Goal: Find contact information: Find contact information

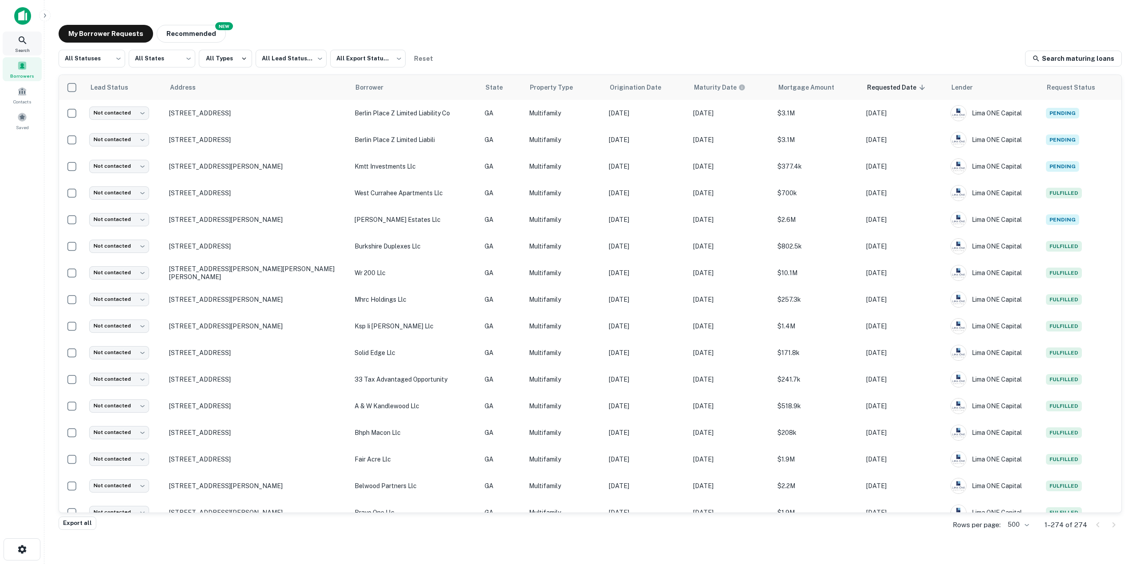
drag, startPoint x: 0, startPoint y: 0, endPoint x: 27, endPoint y: 36, distance: 44.7
click at [27, 36] on icon at bounding box center [22, 40] width 11 height 11
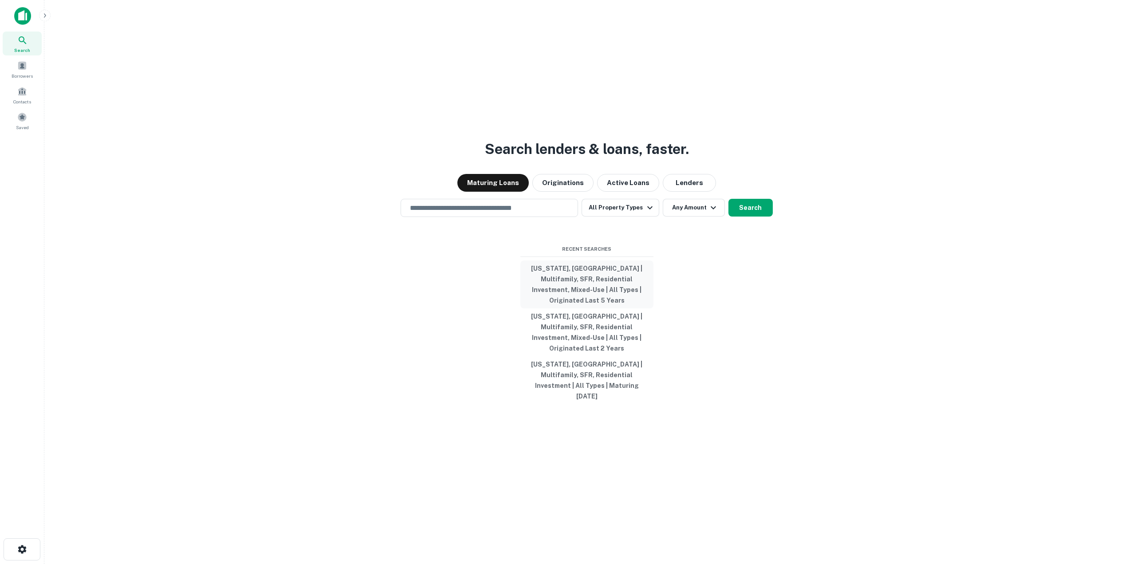
click at [571, 292] on button "[US_STATE], [GEOGRAPHIC_DATA] | Multifamily, SFR, Residential Investment, Mixed…" at bounding box center [587, 285] width 133 height 48
type input "**********"
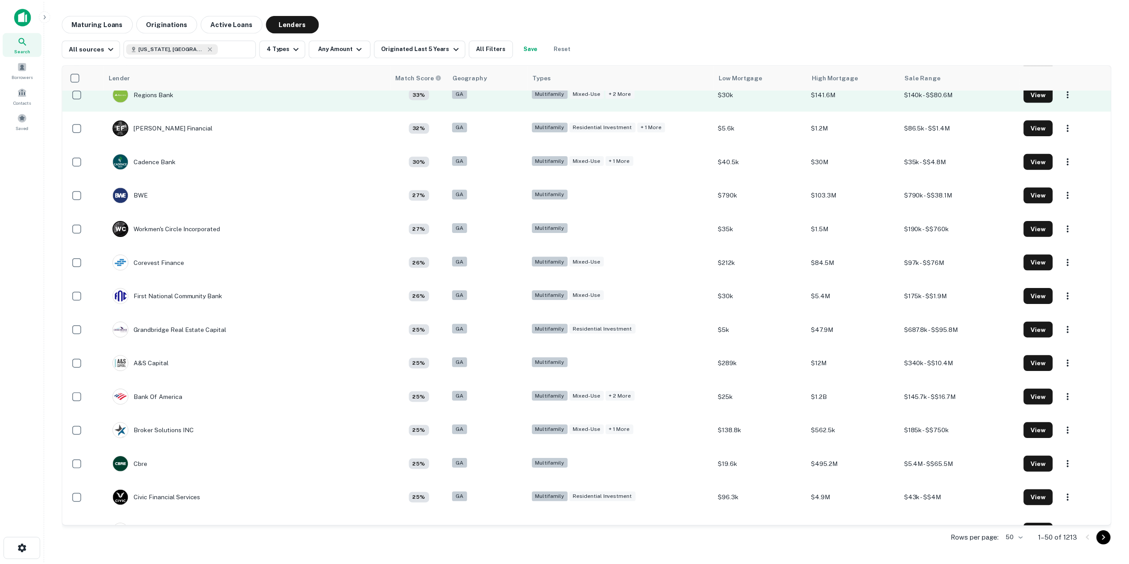
scroll to position [888, 0]
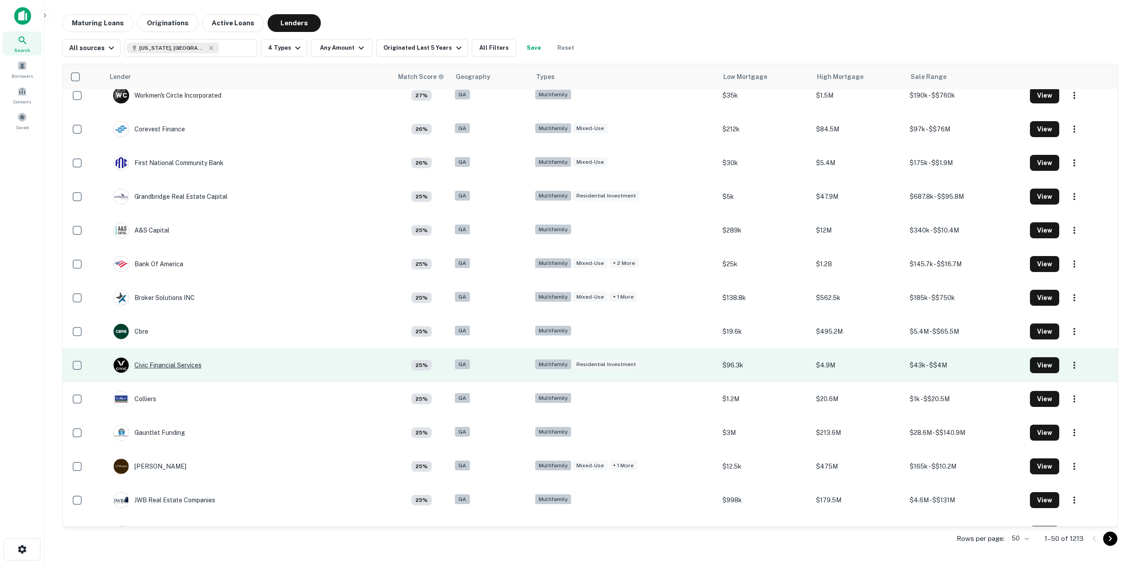
click at [166, 367] on div "Civic Financial Services" at bounding box center [157, 365] width 88 height 16
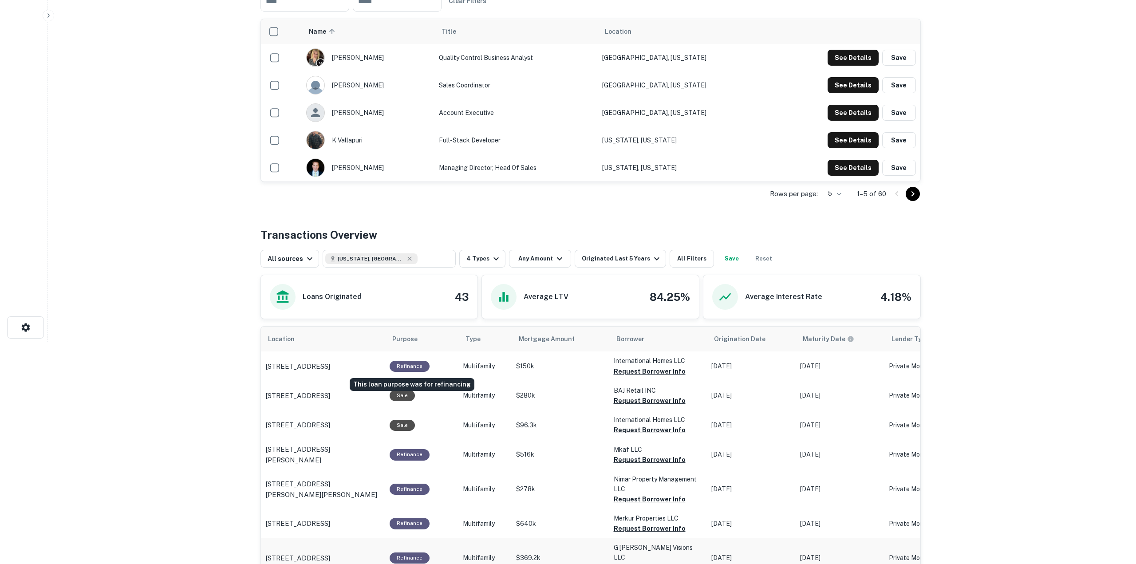
scroll to position [399, 0]
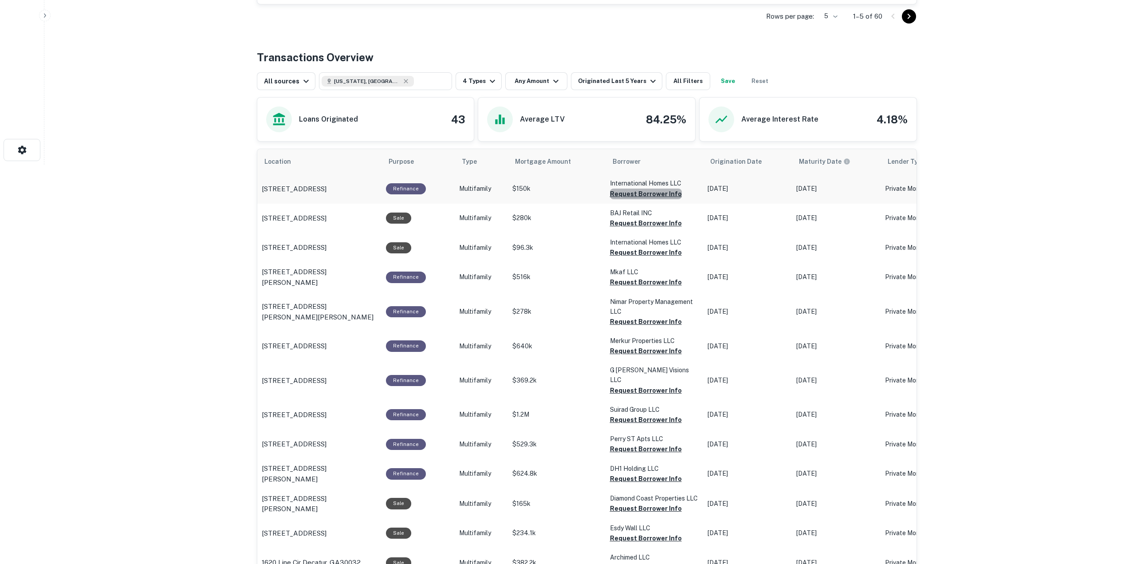
click at [666, 195] on button "Request Borrower Info" at bounding box center [646, 194] width 72 height 11
click at [657, 223] on button "Request Borrower Info" at bounding box center [646, 223] width 72 height 11
click at [659, 252] on button "Request Borrower Info" at bounding box center [646, 252] width 72 height 11
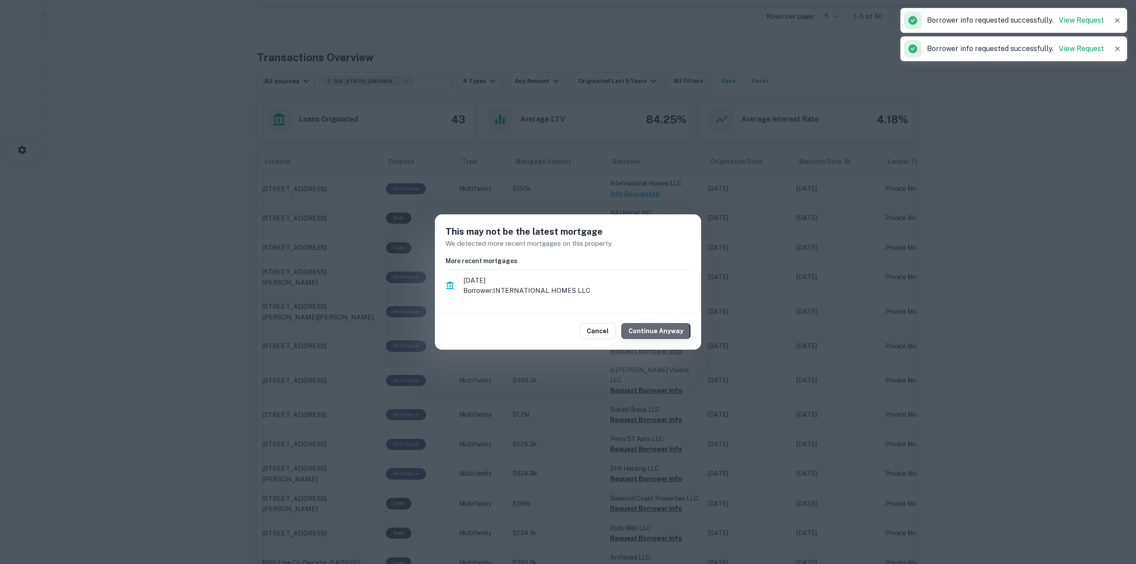
click at [659, 332] on button "Continue Anyway" at bounding box center [655, 331] width 69 height 16
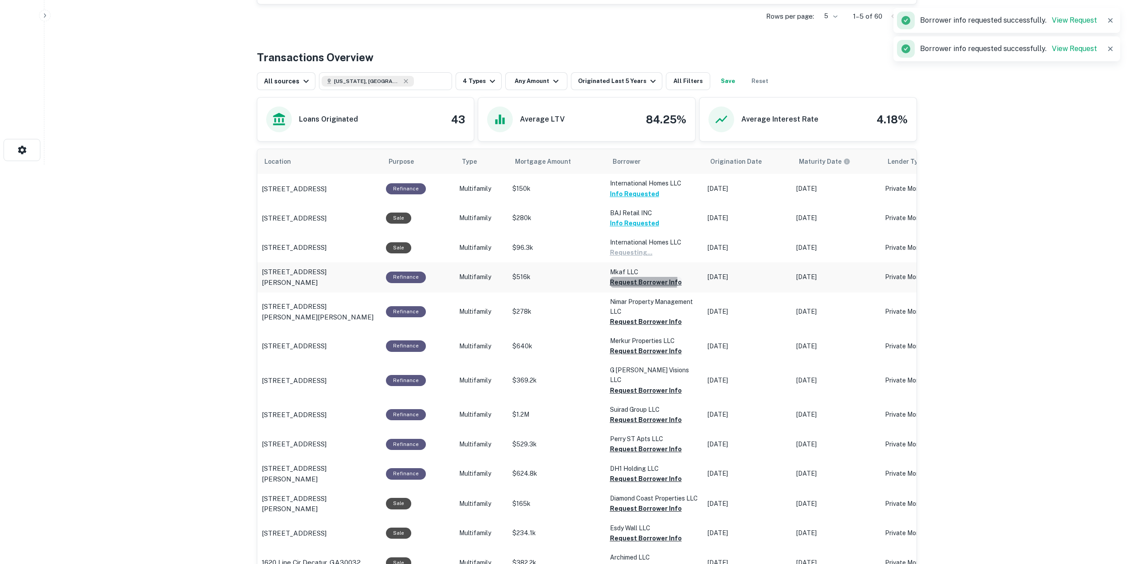
click at [622, 280] on button "Request Borrower Info" at bounding box center [646, 282] width 72 height 11
click at [638, 322] on button "Request Borrower Info" at bounding box center [646, 321] width 72 height 11
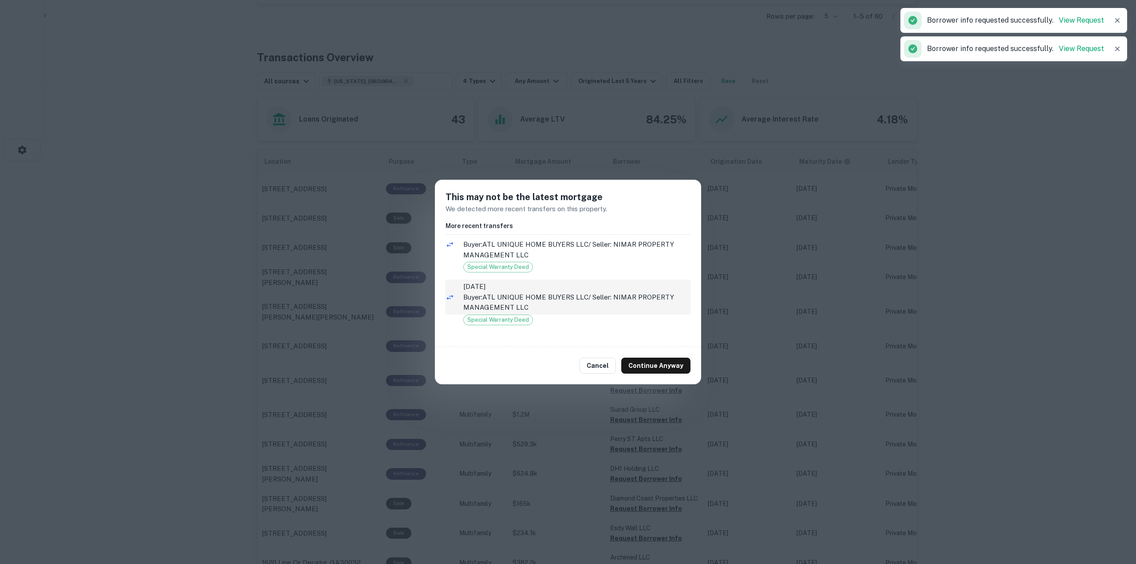
scroll to position [0, 0]
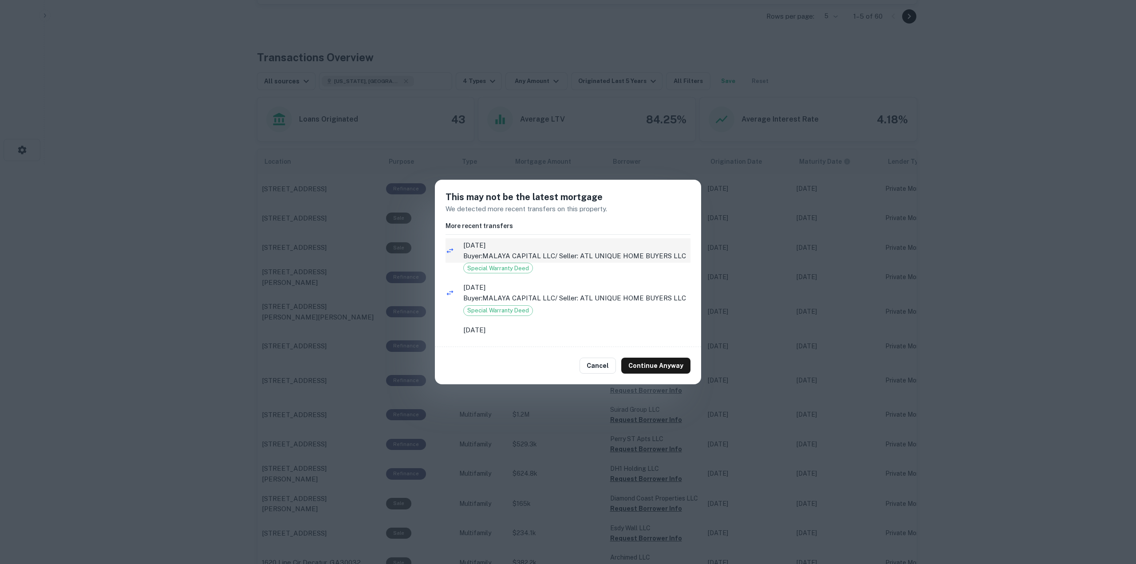
click at [565, 241] on span "2/5/2024" at bounding box center [576, 245] width 227 height 11
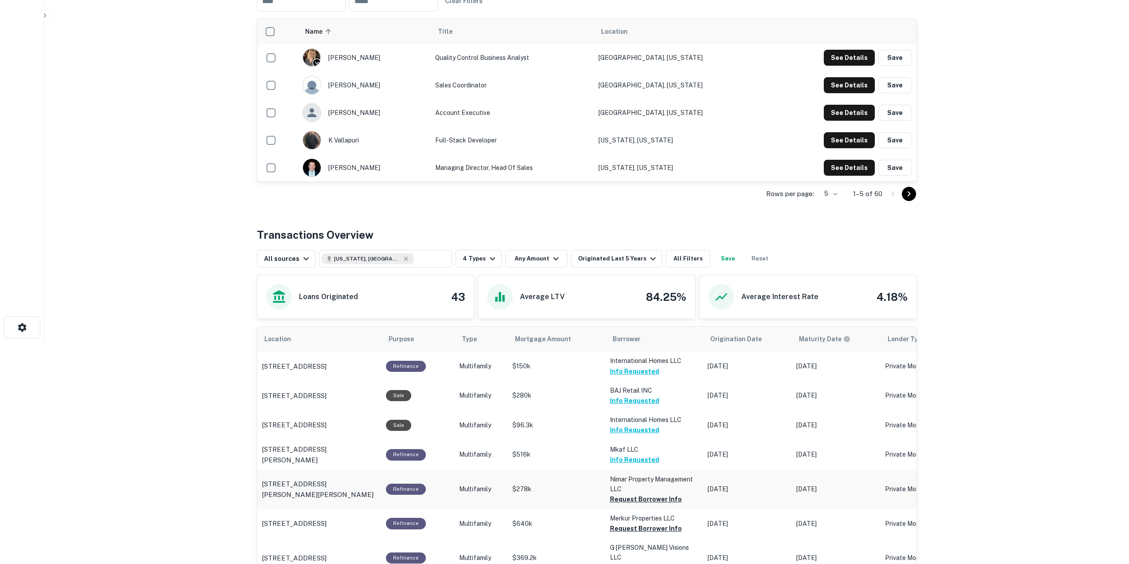
scroll to position [399, 0]
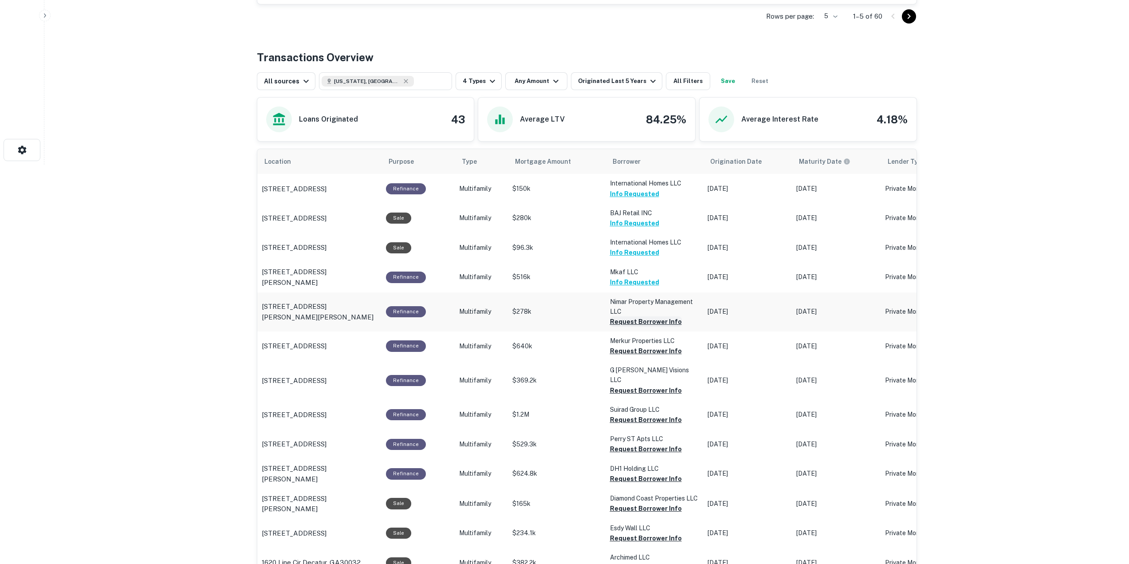
click at [616, 321] on button "Request Borrower Info" at bounding box center [646, 321] width 72 height 11
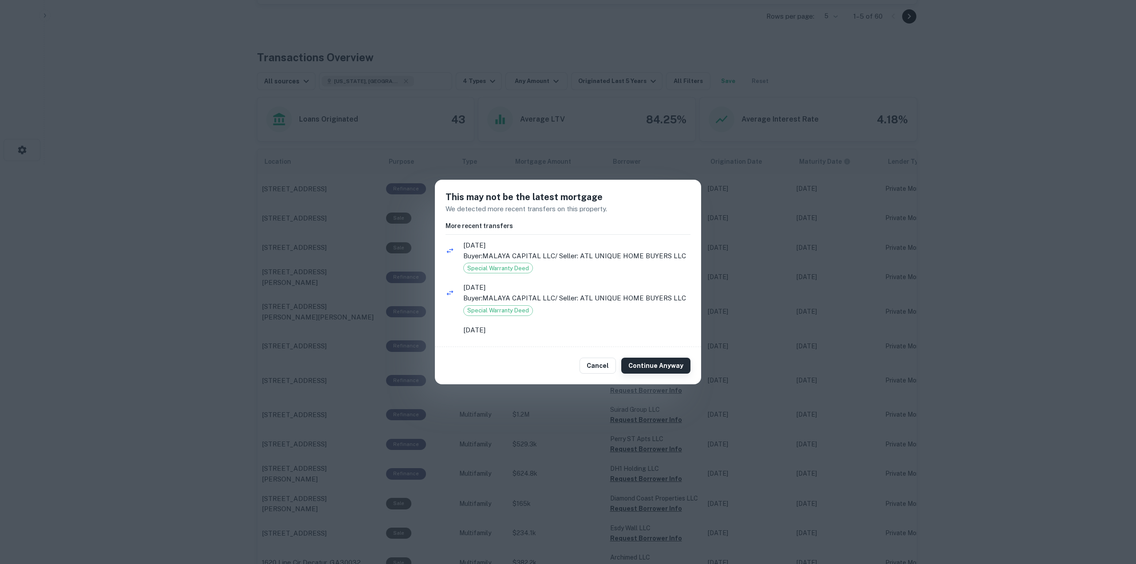
click at [665, 364] on button "Continue Anyway" at bounding box center [655, 366] width 69 height 16
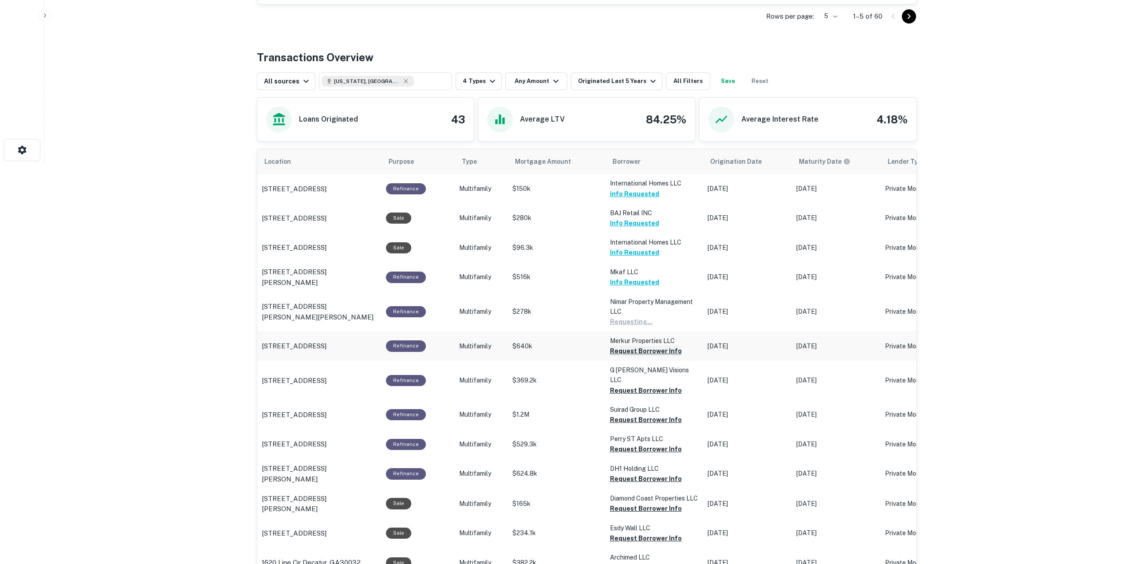
click at [631, 349] on button "Request Borrower Info" at bounding box center [646, 351] width 72 height 11
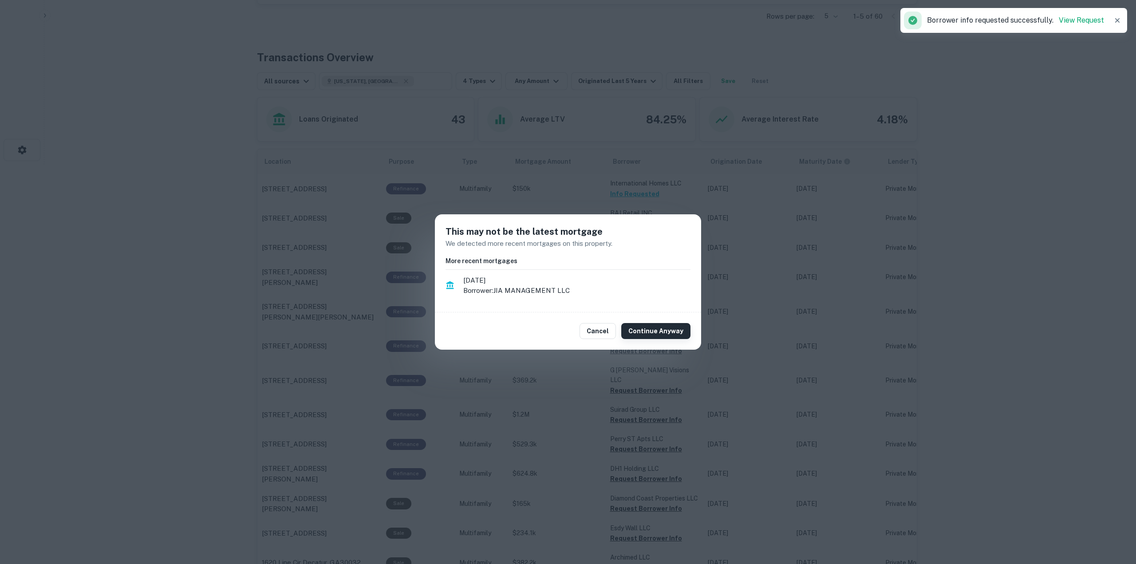
click at [637, 331] on button "Continue Anyway" at bounding box center [655, 331] width 69 height 16
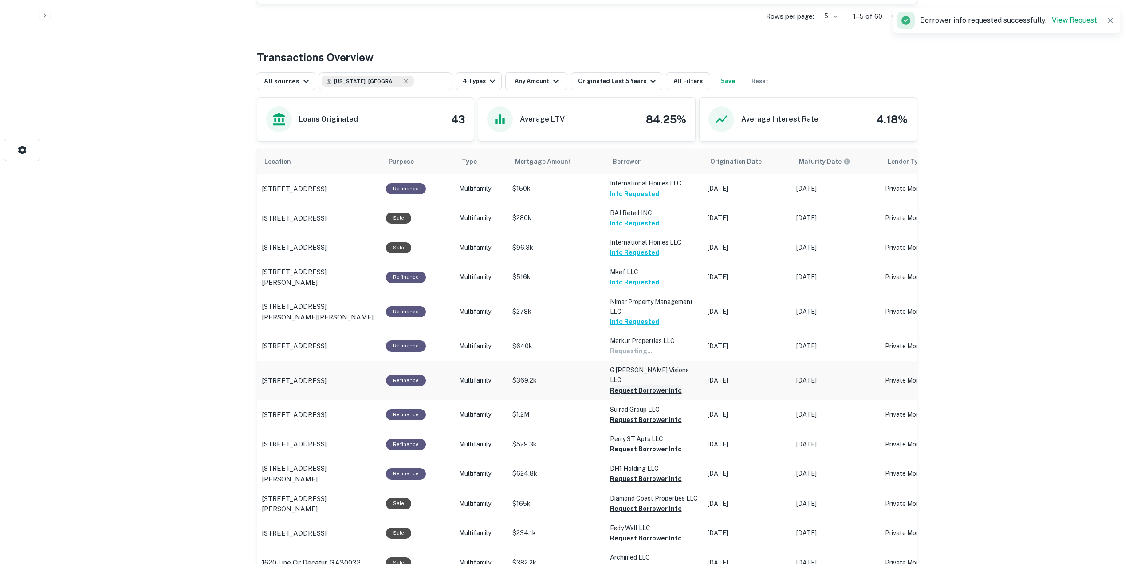
click at [636, 385] on button "Request Borrower Info" at bounding box center [646, 390] width 72 height 11
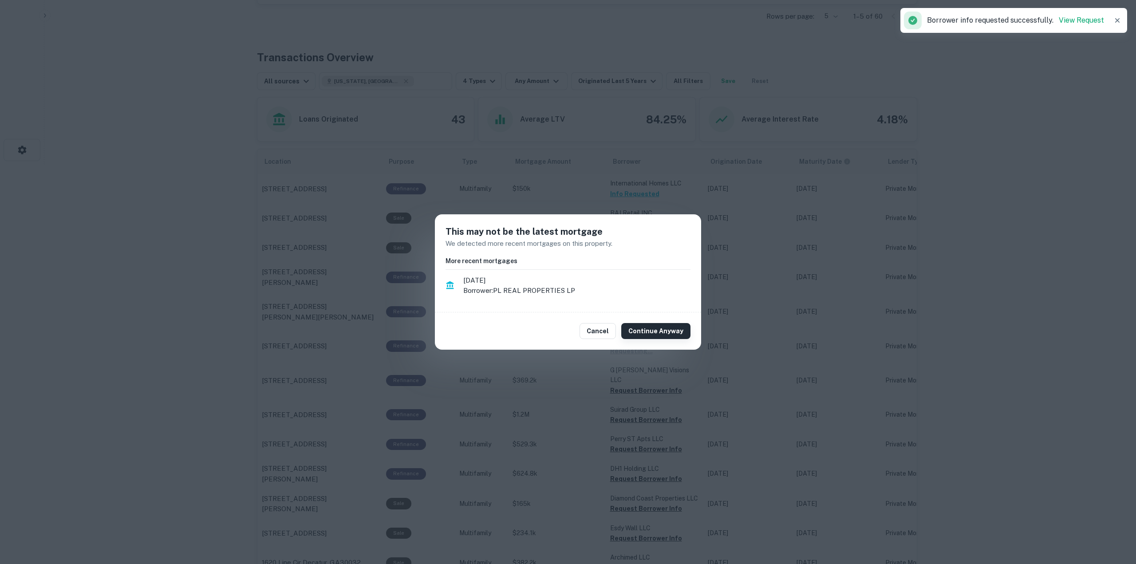
click at [659, 329] on button "Continue Anyway" at bounding box center [655, 331] width 69 height 16
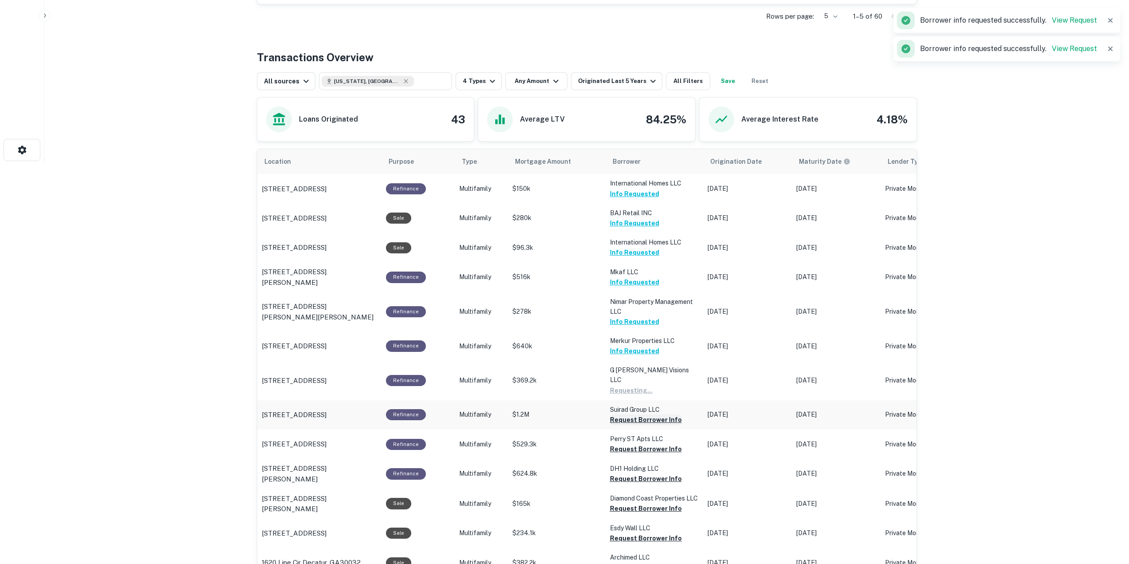
click at [648, 415] on button "Request Borrower Info" at bounding box center [646, 420] width 72 height 11
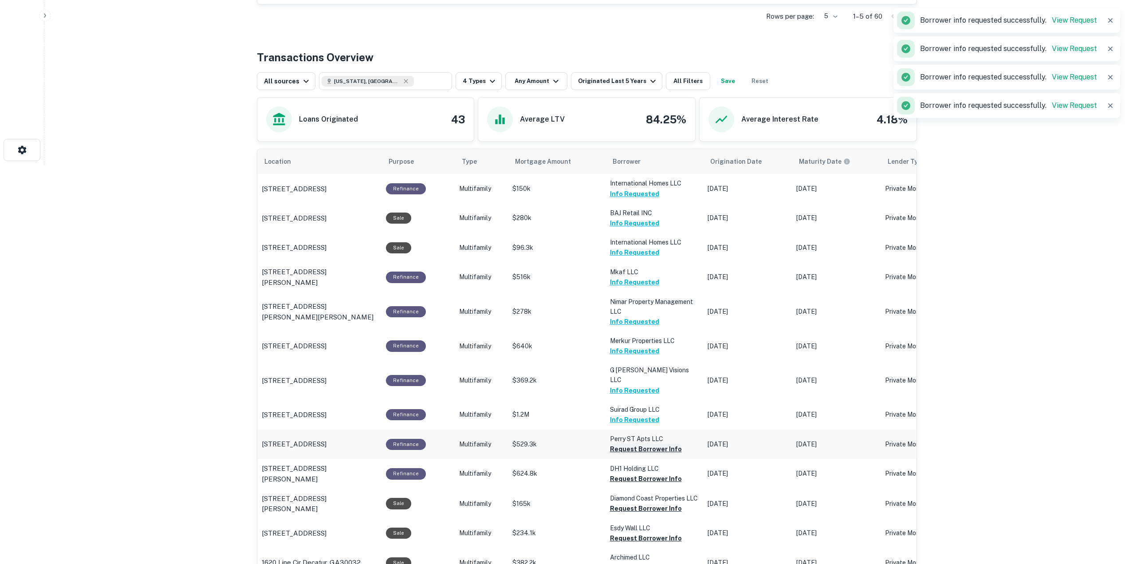
scroll to position [533, 0]
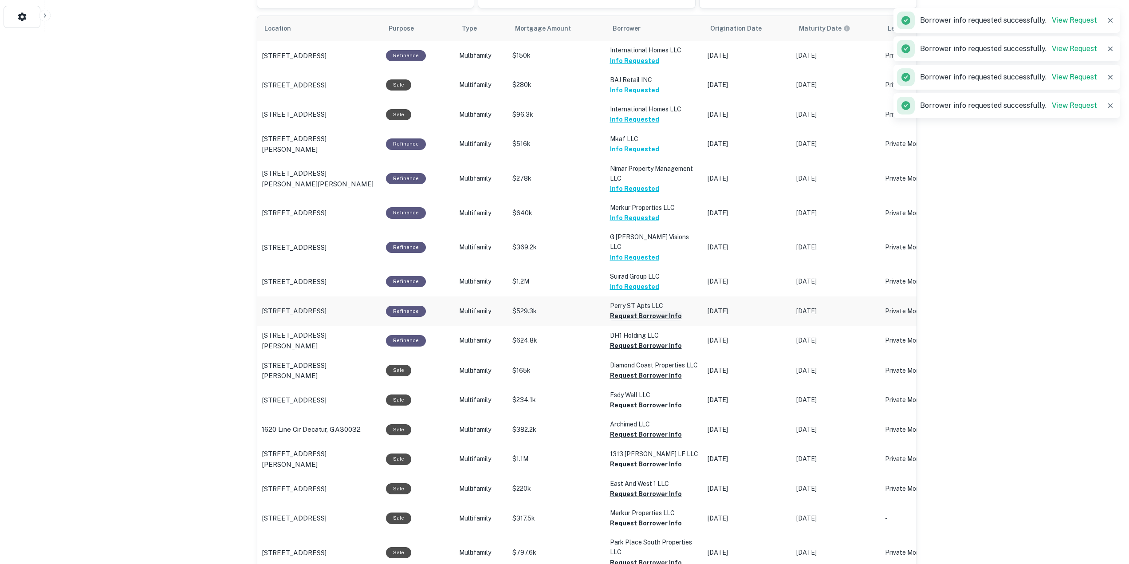
click at [635, 311] on button "Request Borrower Info" at bounding box center [646, 316] width 72 height 11
click at [660, 340] on button "Request Borrower Info" at bounding box center [646, 345] width 72 height 11
click at [652, 370] on button "Request Borrower Info" at bounding box center [646, 375] width 72 height 11
click at [646, 400] on button "Request Borrower Info" at bounding box center [646, 405] width 72 height 11
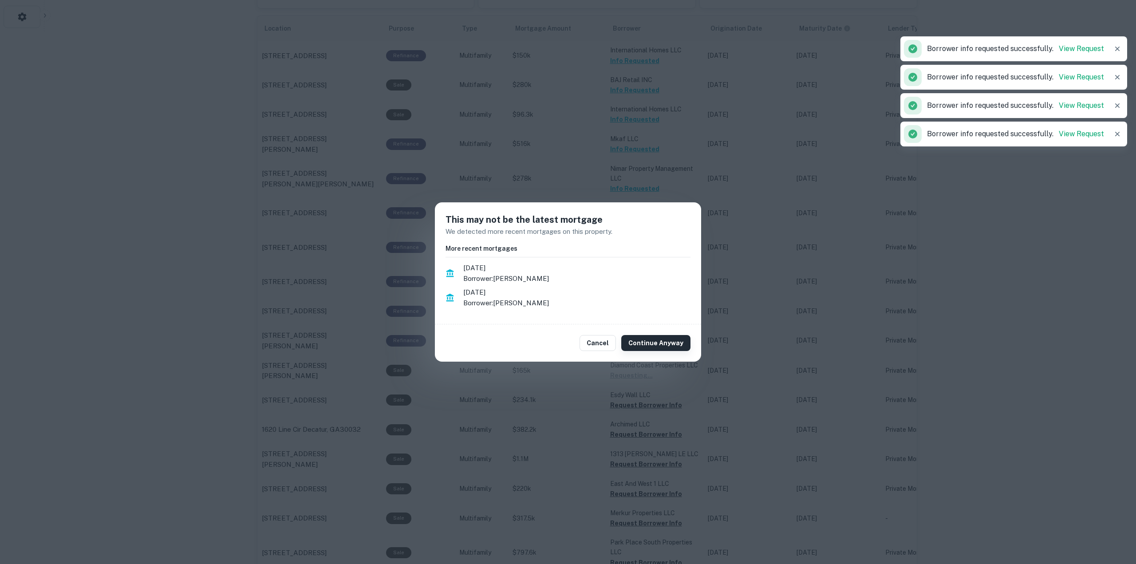
click at [658, 339] on button "Continue Anyway" at bounding box center [655, 343] width 69 height 16
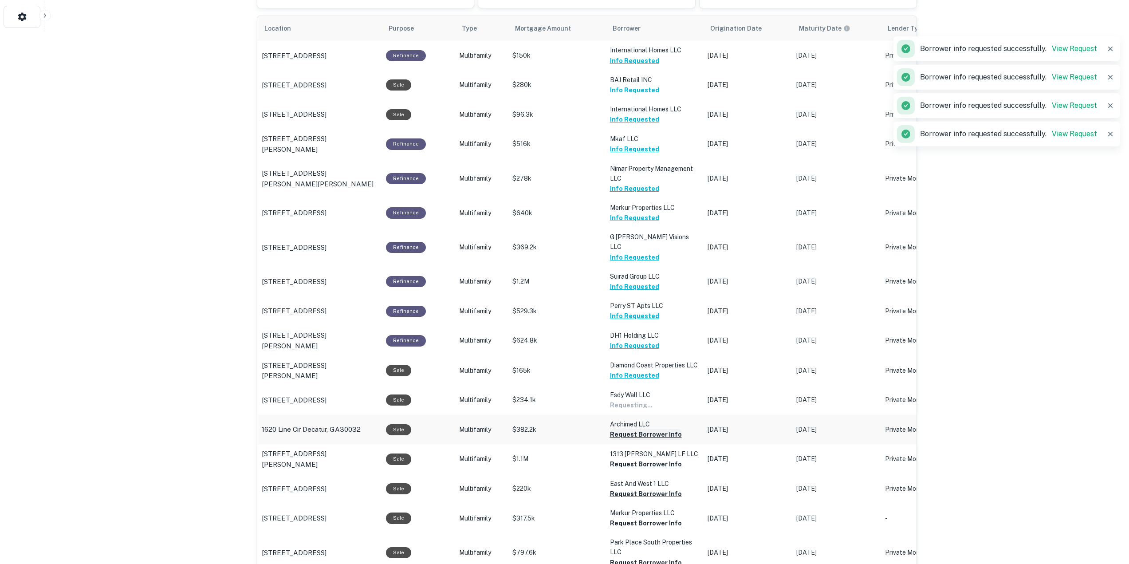
click at [653, 429] on button "Request Borrower Info" at bounding box center [646, 434] width 72 height 11
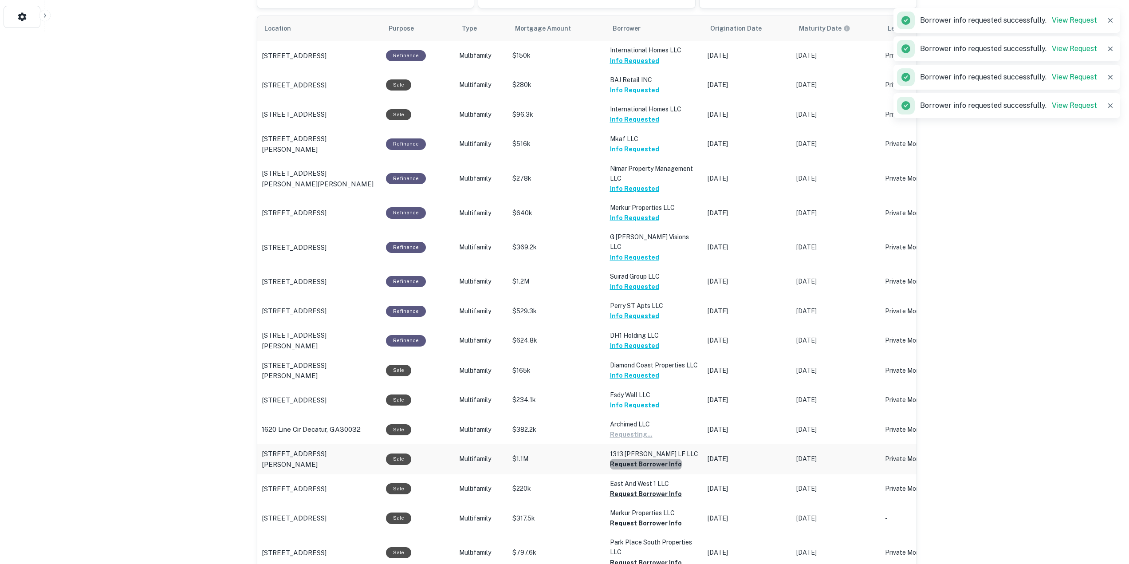
click at [643, 459] on button "Request Borrower Info" at bounding box center [646, 464] width 72 height 11
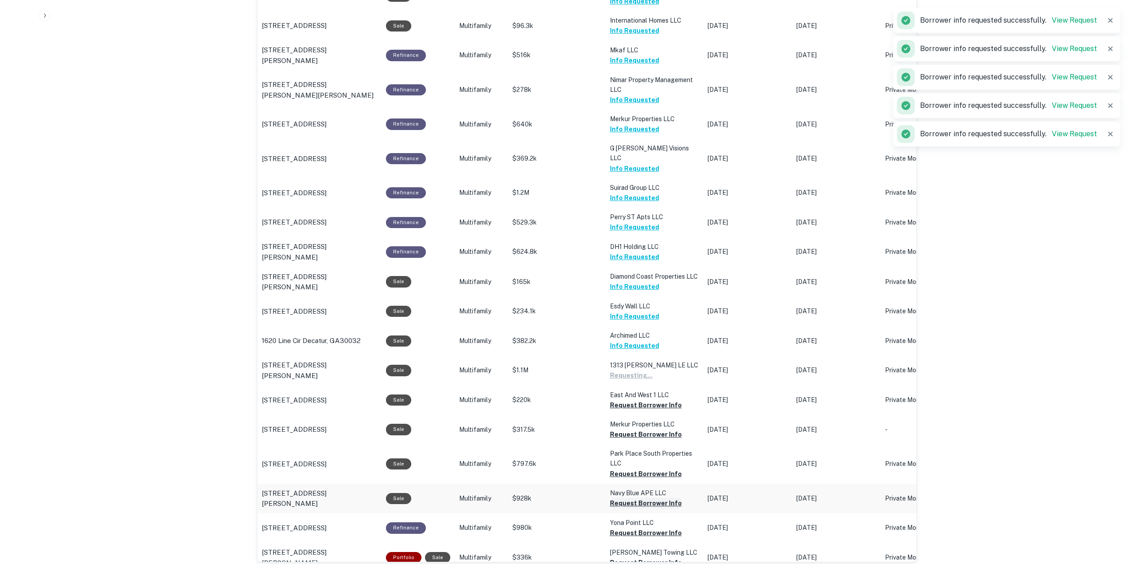
scroll to position [666, 0]
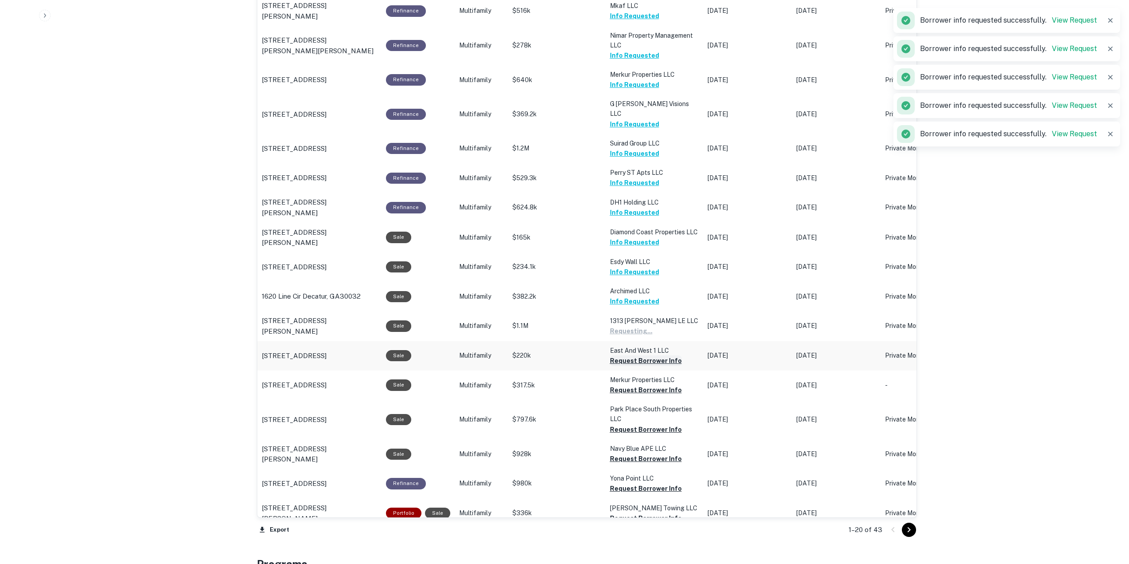
click at [650, 355] on button "Request Borrower Info" at bounding box center [646, 360] width 72 height 11
click at [644, 385] on button "Request Borrower Info" at bounding box center [646, 390] width 72 height 11
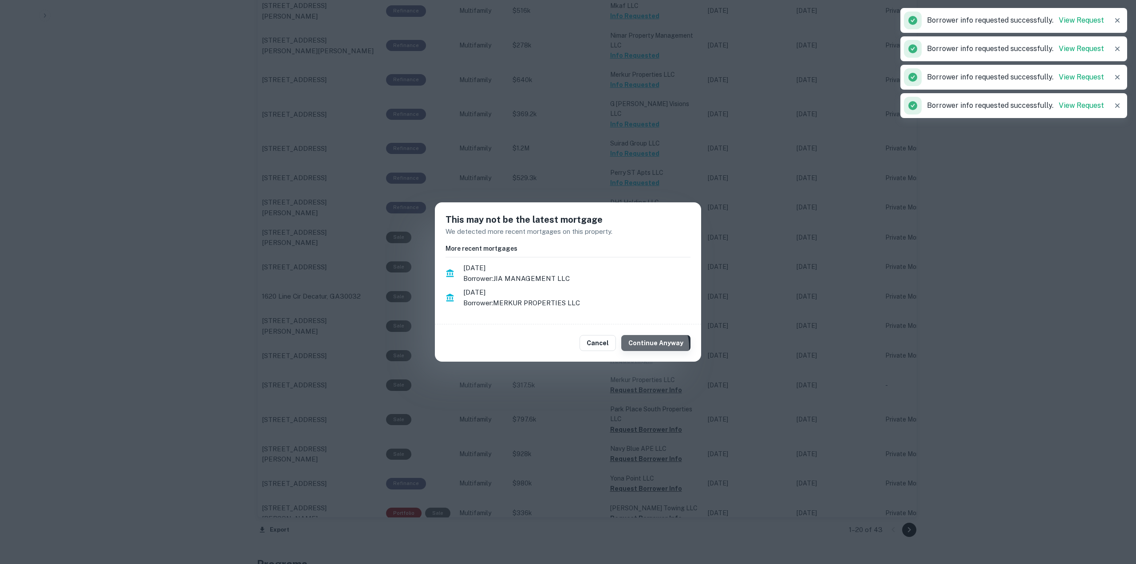
click at [648, 347] on button "Continue Anyway" at bounding box center [655, 343] width 69 height 16
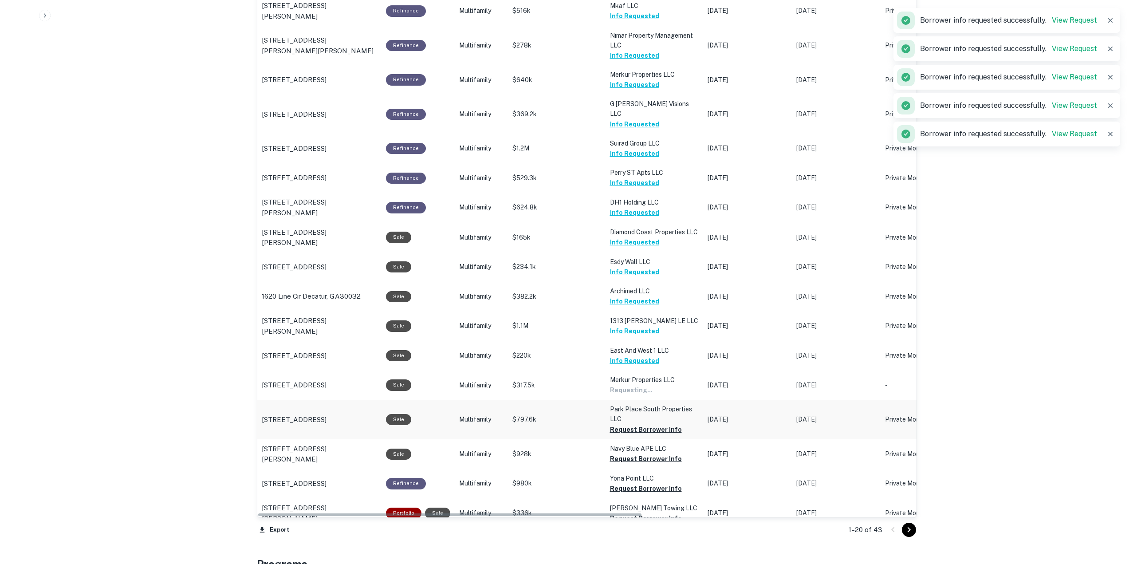
click at [649, 424] on button "Request Borrower Info" at bounding box center [646, 429] width 72 height 11
click at [652, 454] on button "Request Borrower Info" at bounding box center [646, 459] width 72 height 11
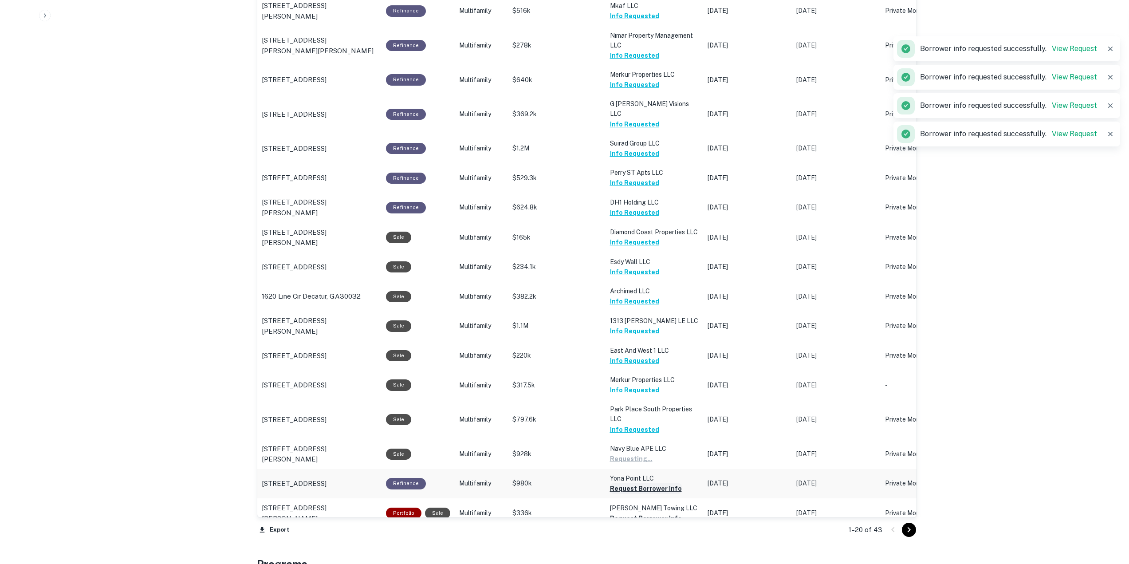
click at [653, 483] on button "Request Borrower Info" at bounding box center [646, 488] width 72 height 11
click at [656, 513] on button "Request Borrower Info" at bounding box center [646, 518] width 72 height 11
click at [910, 533] on icon "Go to next page" at bounding box center [909, 530] width 11 height 11
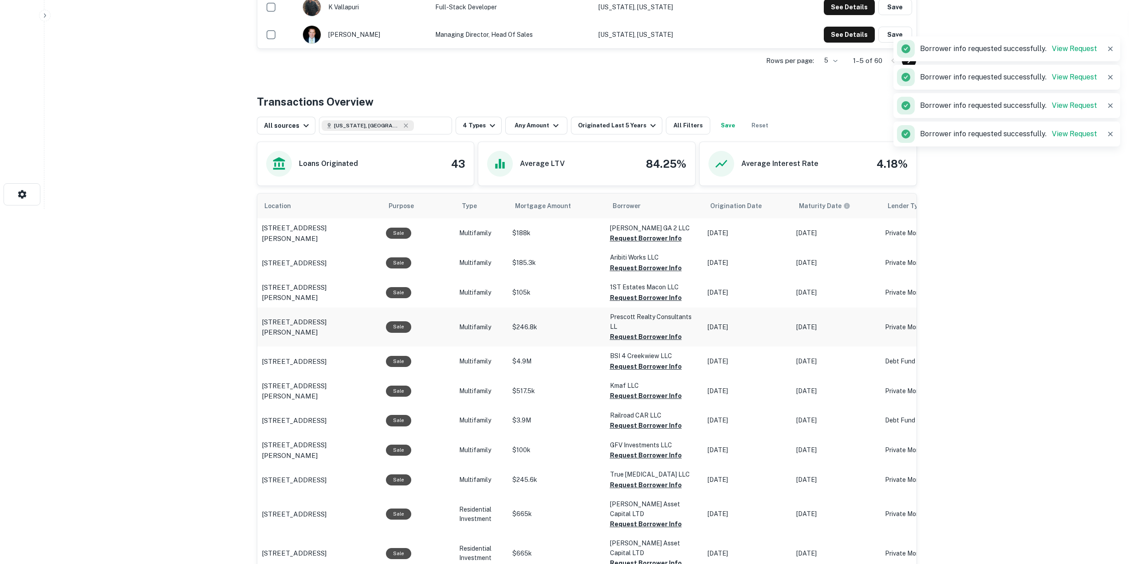
scroll to position [399, 0]
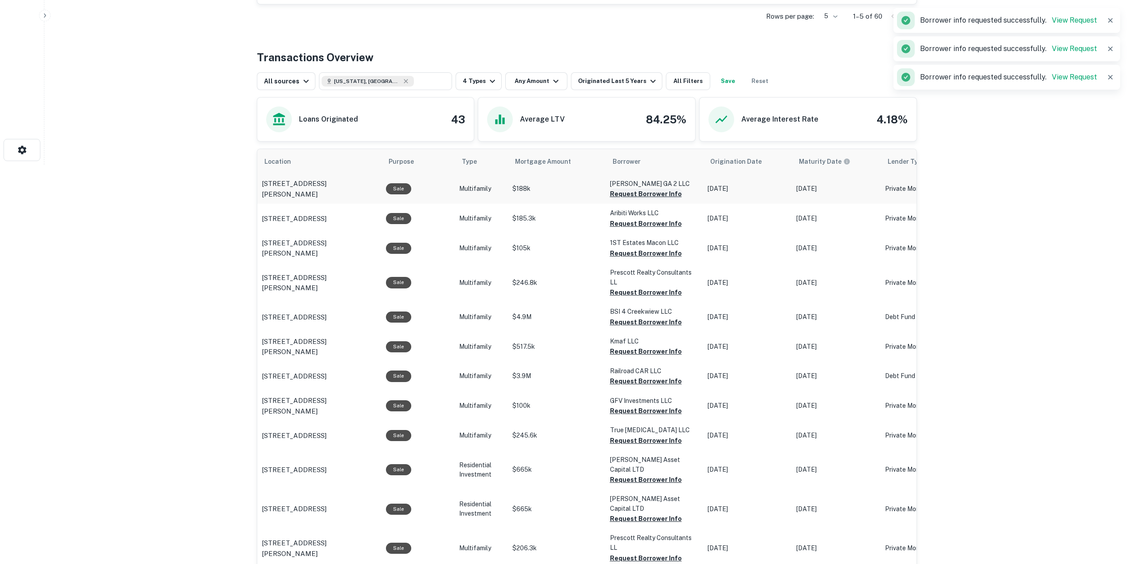
click at [648, 192] on button "Request Borrower Info" at bounding box center [646, 194] width 72 height 11
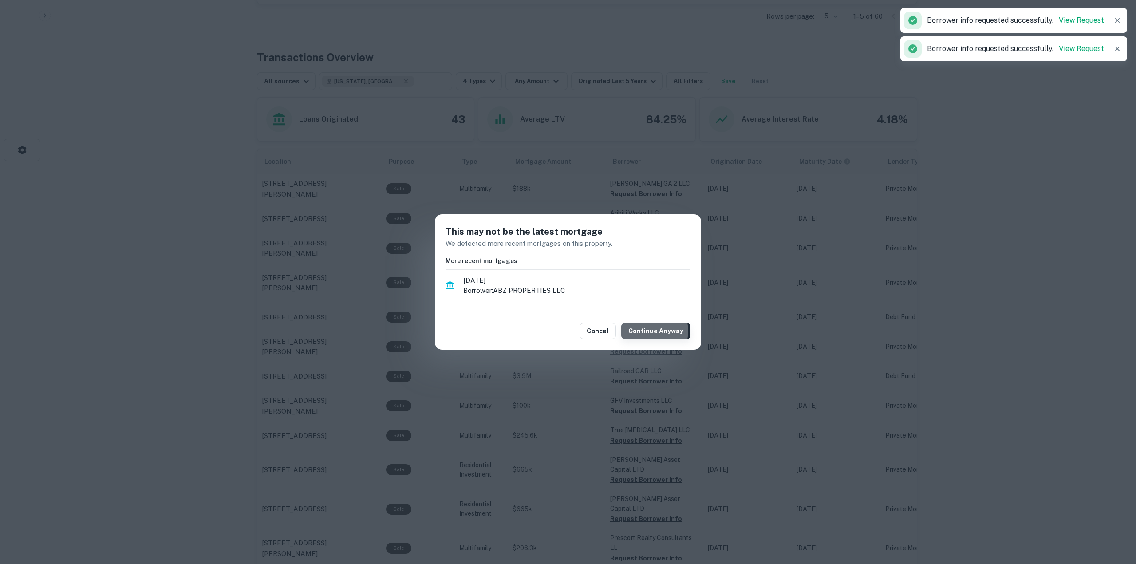
click at [655, 331] on button "Continue Anyway" at bounding box center [655, 331] width 69 height 16
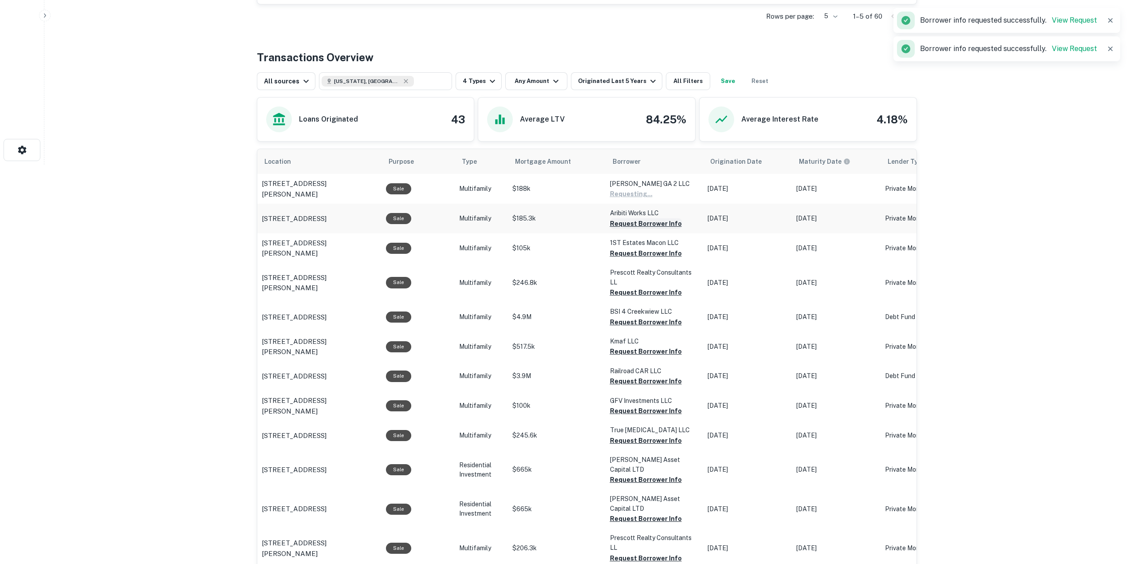
click at [624, 221] on button "Request Borrower Info" at bounding box center [646, 223] width 72 height 11
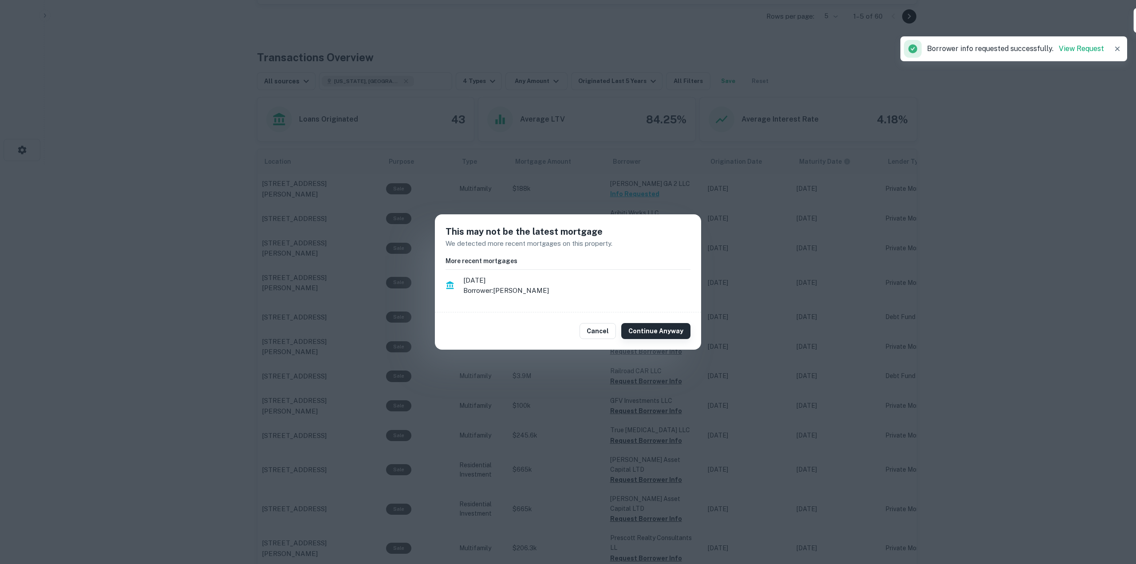
click at [655, 337] on button "Continue Anyway" at bounding box center [655, 331] width 69 height 16
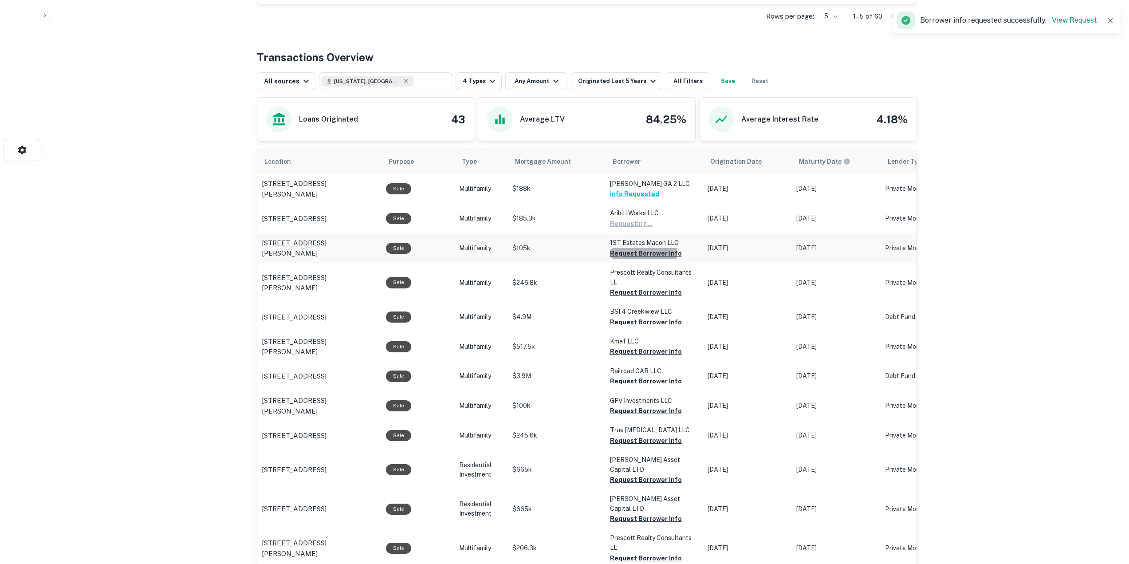
click at [630, 253] on button "Request Borrower Info" at bounding box center [646, 253] width 72 height 11
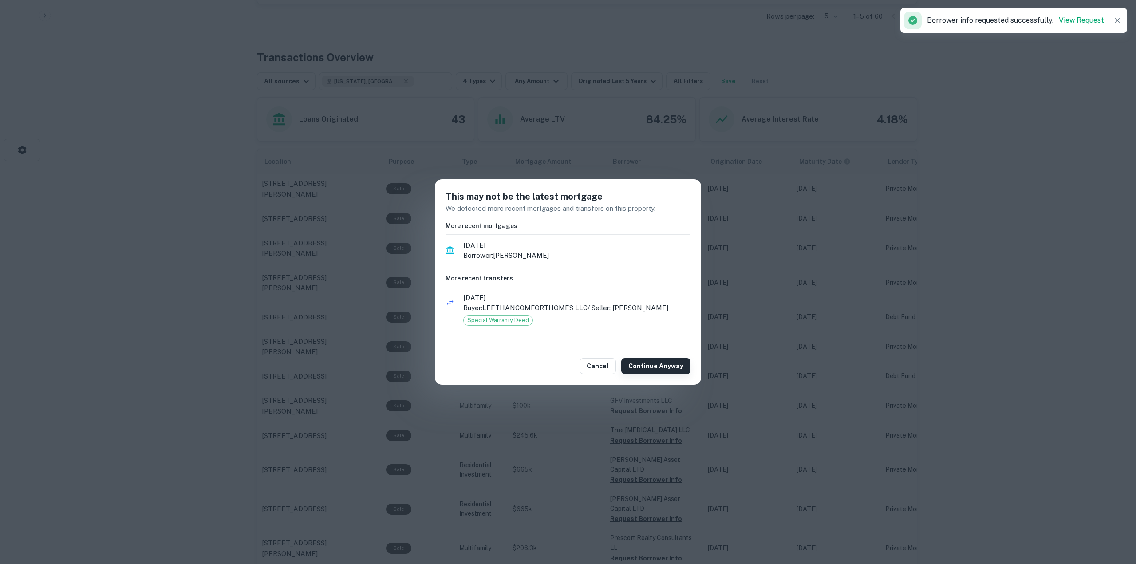
click at [664, 359] on button "Continue Anyway" at bounding box center [655, 366] width 69 height 16
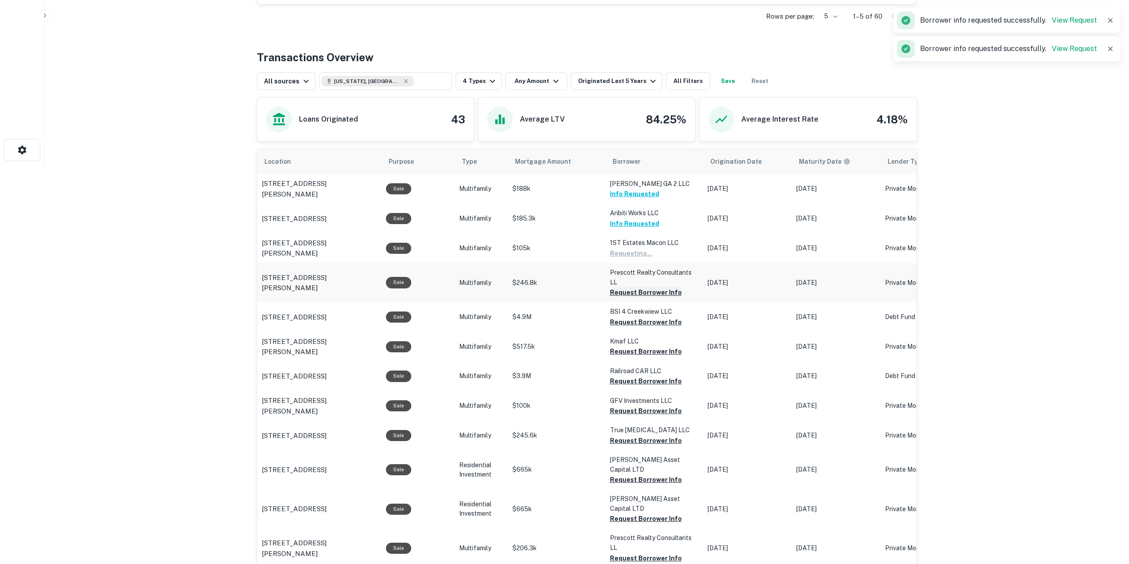
click at [647, 293] on button "Request Borrower Info" at bounding box center [646, 292] width 72 height 11
click at [648, 320] on button "Request Borrower Info" at bounding box center [646, 322] width 72 height 11
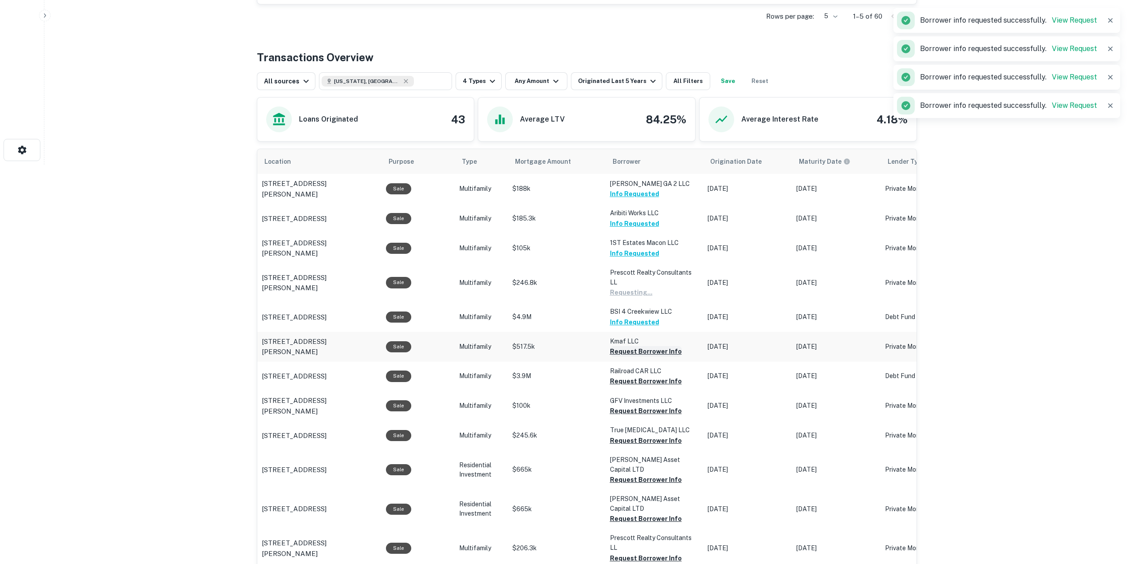
click at [650, 351] on button "Request Borrower Info" at bounding box center [646, 351] width 72 height 11
click at [654, 380] on button "Request Borrower Info" at bounding box center [646, 381] width 72 height 11
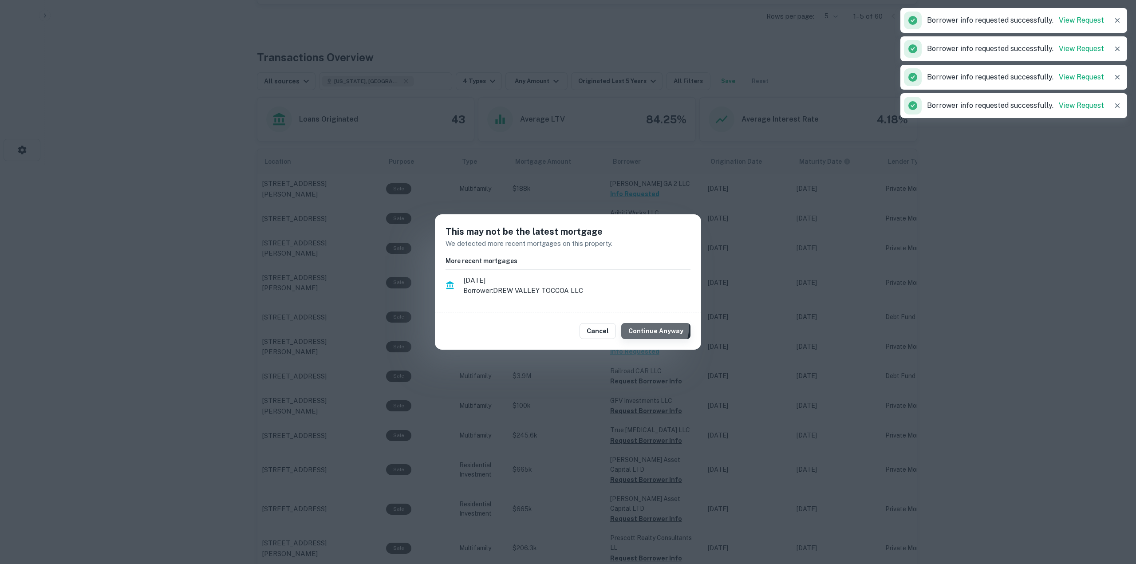
click at [647, 326] on button "Continue Anyway" at bounding box center [655, 331] width 69 height 16
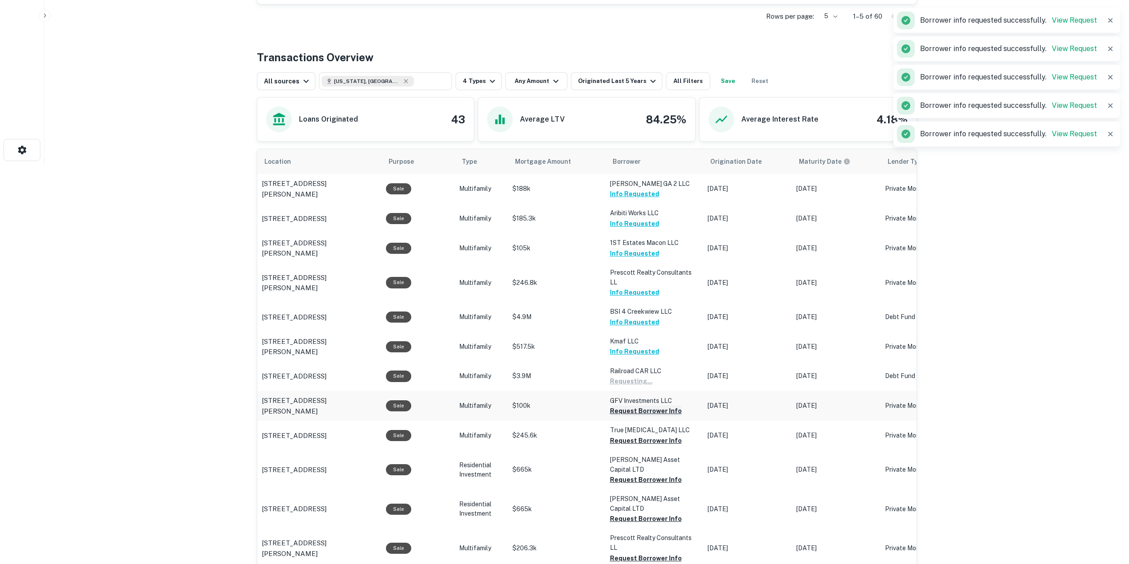
click at [648, 413] on button "Request Borrower Info" at bounding box center [646, 411] width 72 height 11
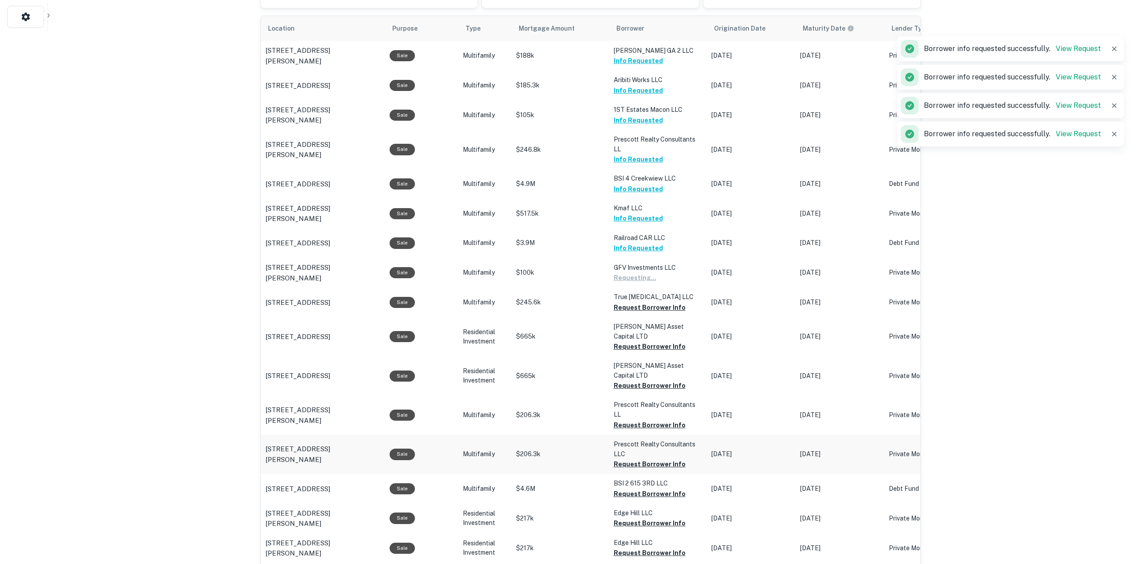
scroll to position [577, 0]
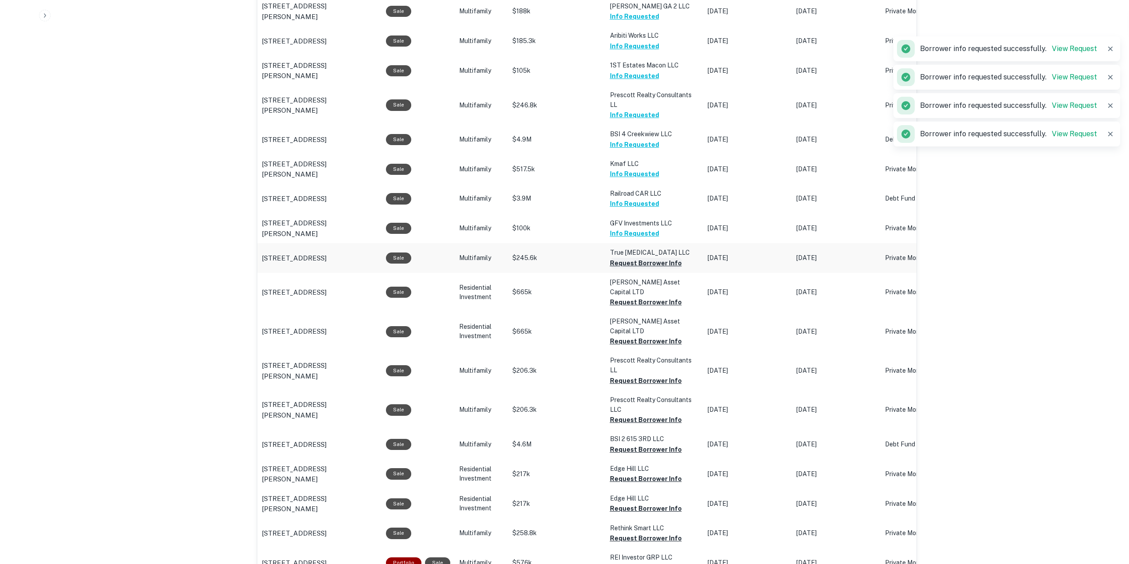
click at [629, 265] on button "Request Borrower Info" at bounding box center [646, 263] width 72 height 11
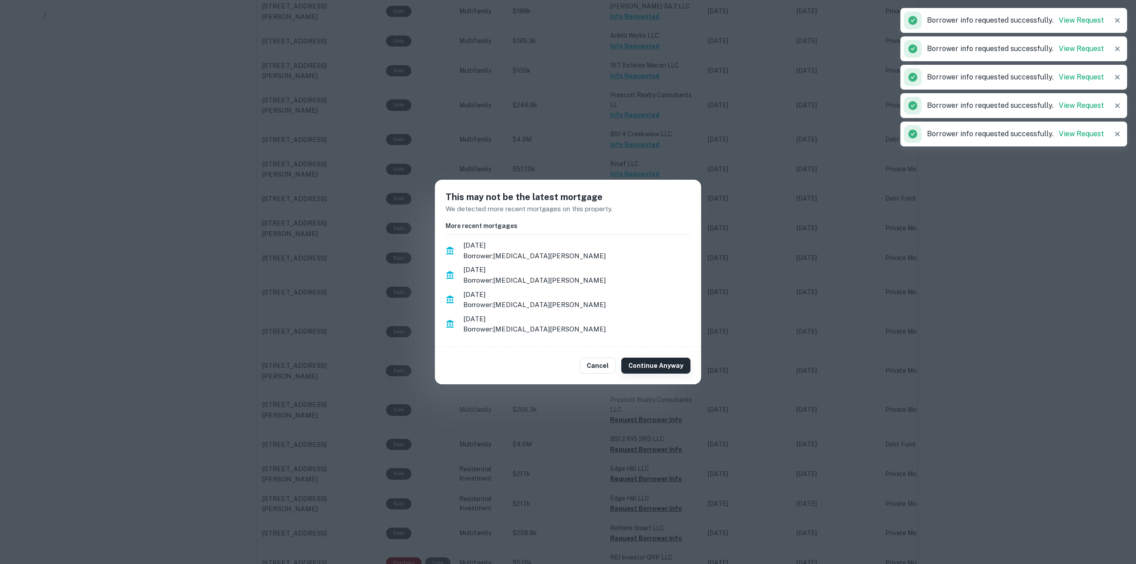
click at [651, 358] on button "Continue Anyway" at bounding box center [655, 366] width 69 height 16
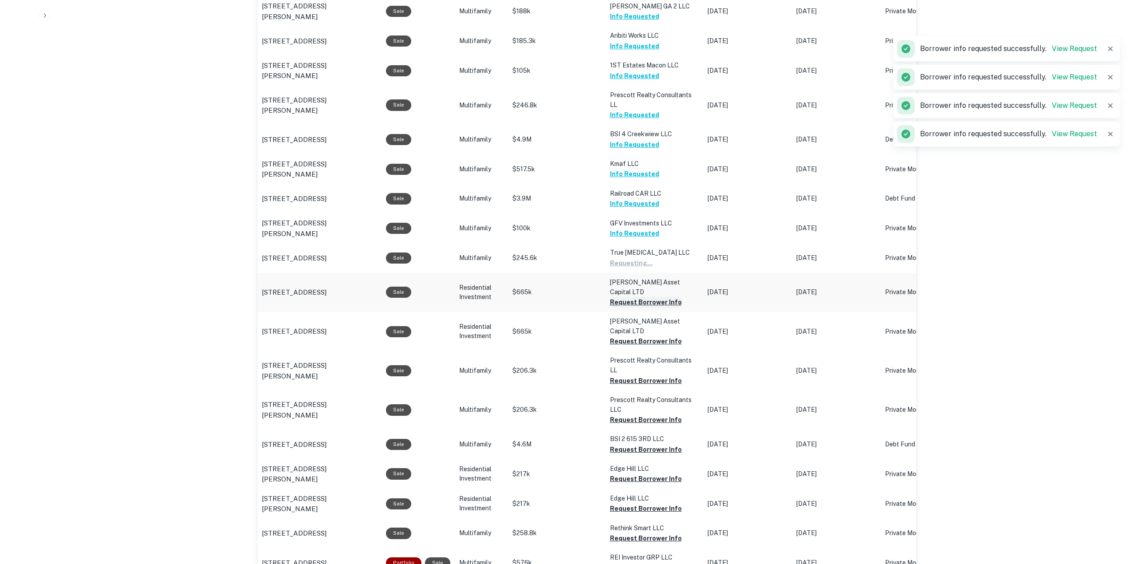
click at [631, 297] on button "Request Borrower Info" at bounding box center [646, 302] width 72 height 11
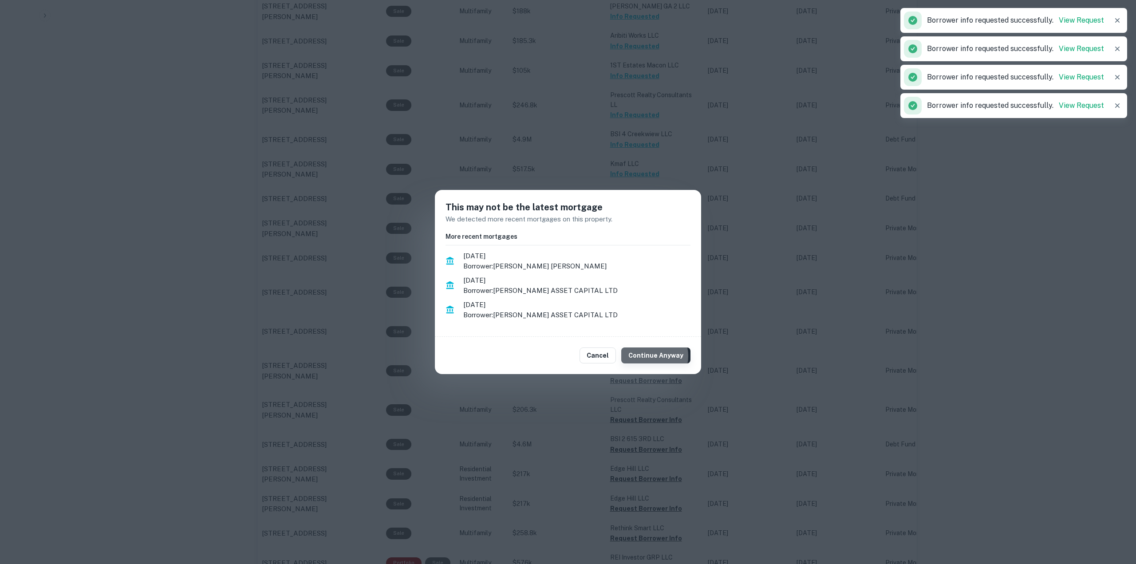
click at [652, 356] on button "Continue Anyway" at bounding box center [655, 355] width 69 height 16
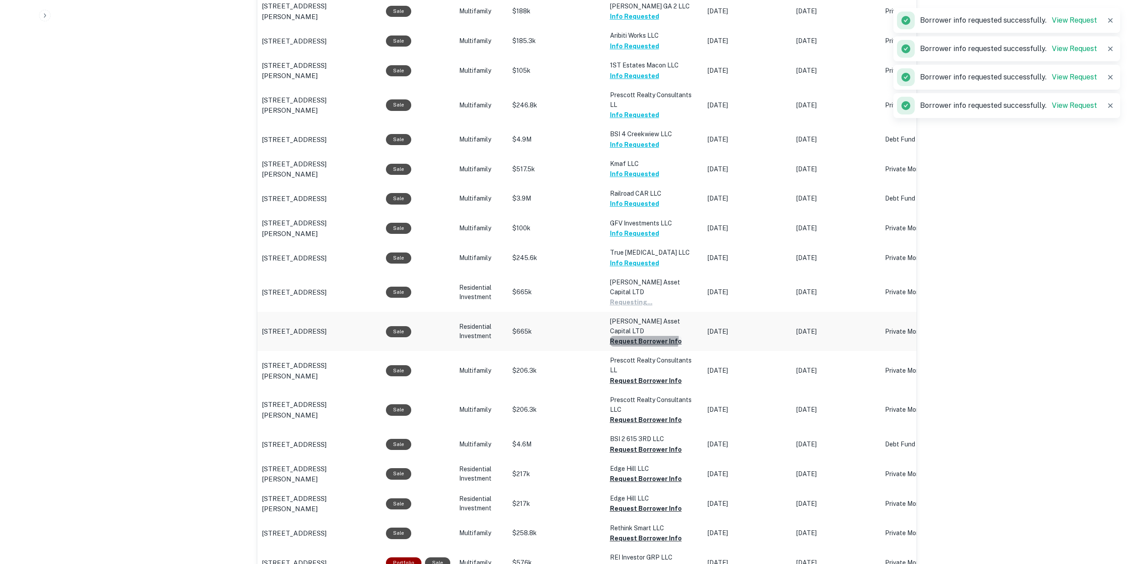
click at [641, 336] on button "Request Borrower Info" at bounding box center [646, 341] width 72 height 11
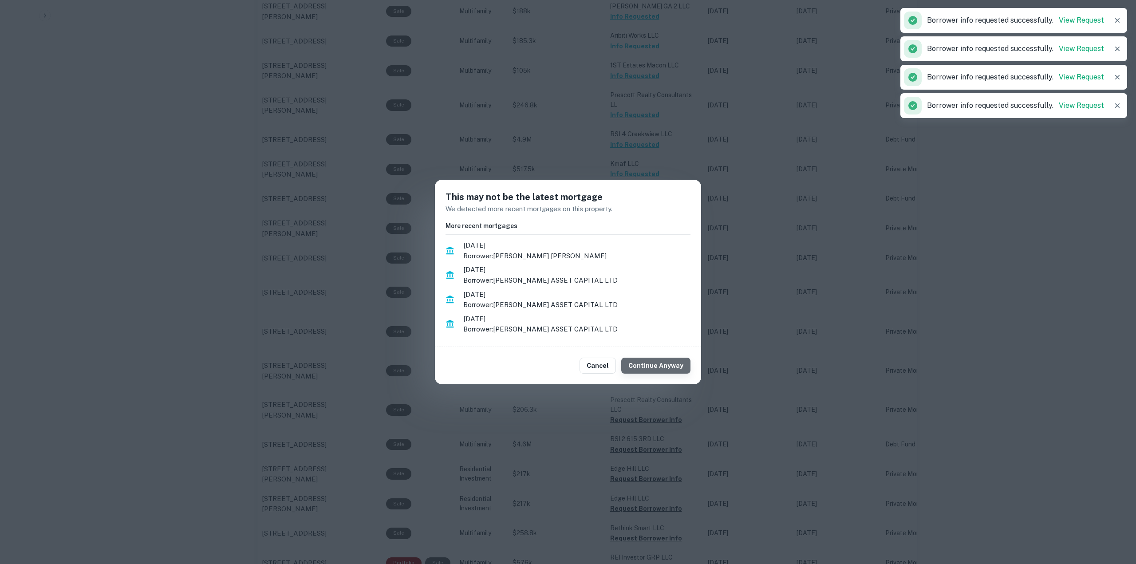
click at [665, 366] on button "Continue Anyway" at bounding box center [655, 366] width 69 height 16
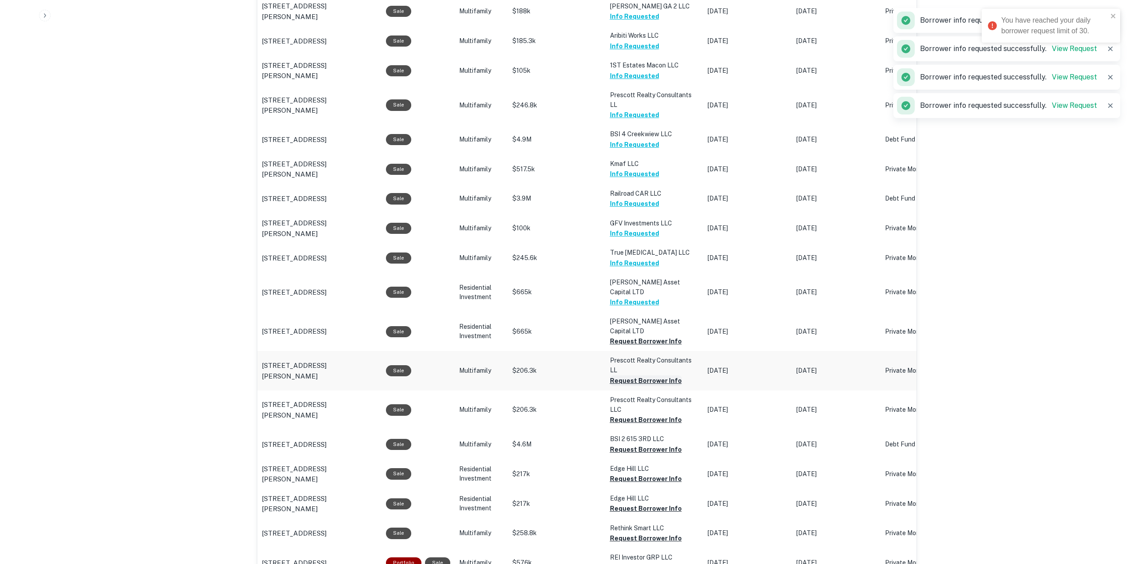
click at [638, 375] on button "Request Borrower Info" at bounding box center [646, 380] width 72 height 11
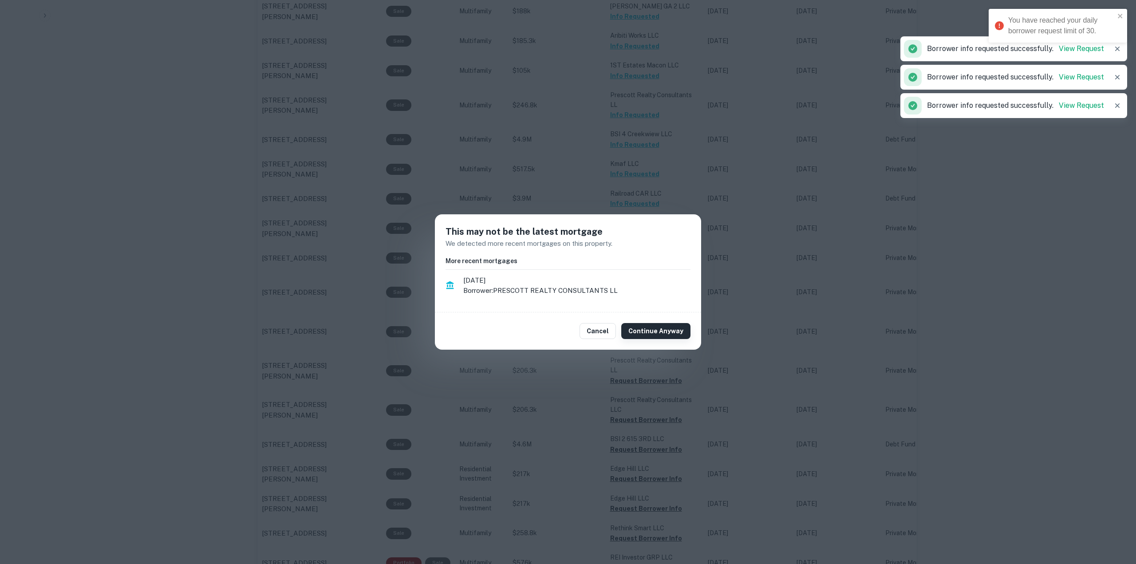
click at [650, 326] on button "Continue Anyway" at bounding box center [655, 331] width 69 height 16
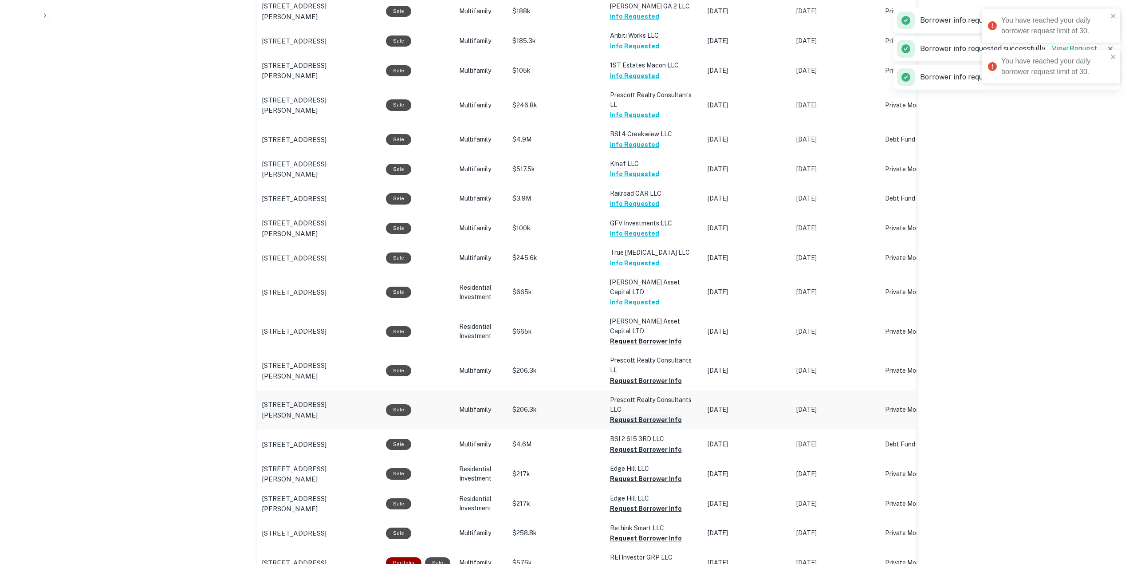
click at [640, 415] on button "Request Borrower Info" at bounding box center [646, 420] width 72 height 11
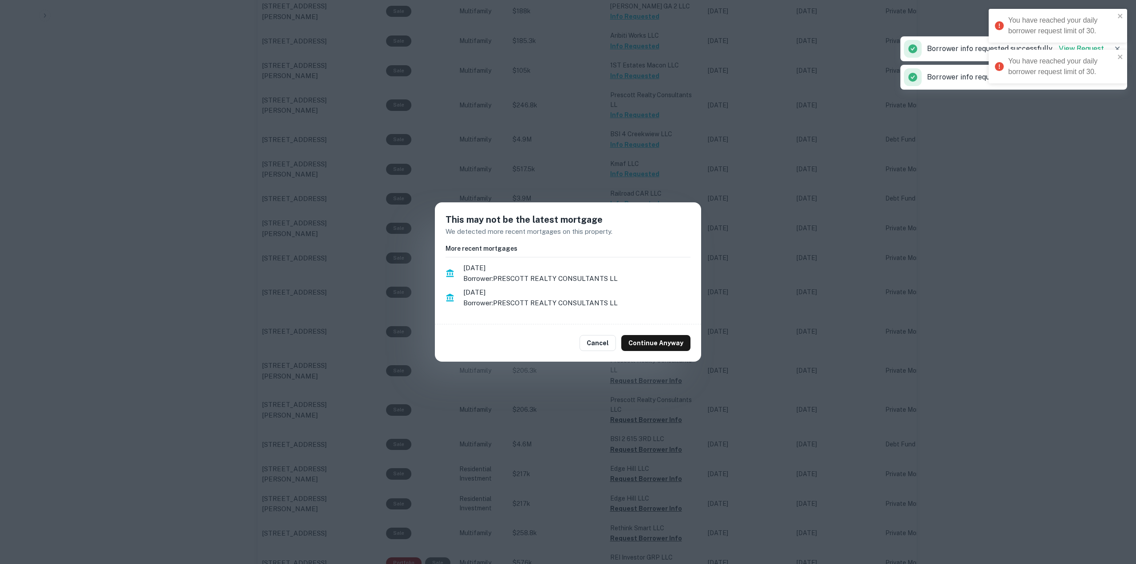
click at [668, 333] on div "Cancel Continue Anyway" at bounding box center [568, 342] width 266 height 37
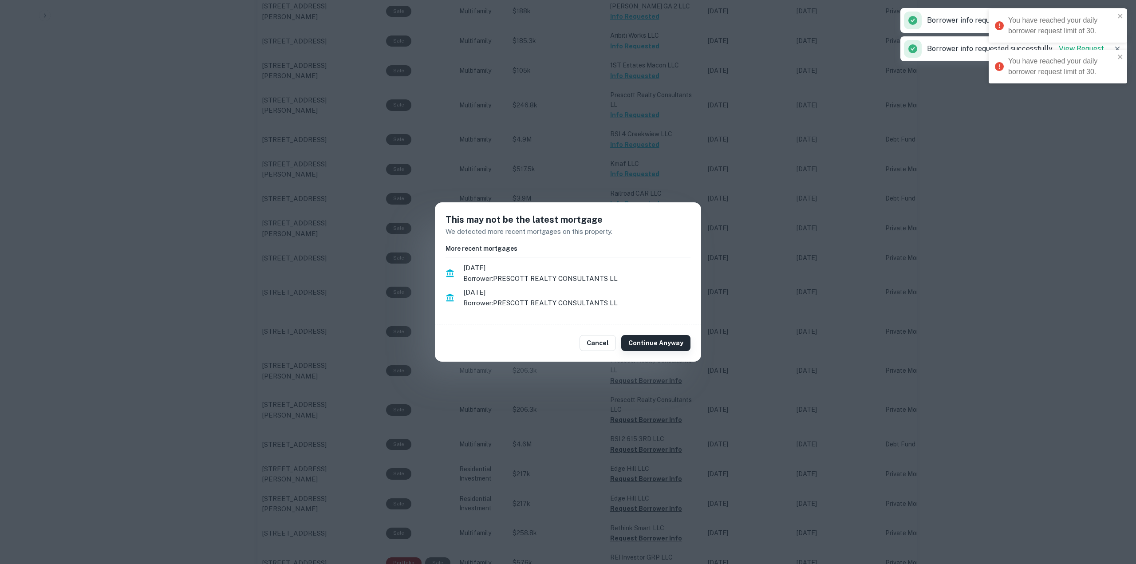
click at [666, 349] on button "Continue Anyway" at bounding box center [655, 343] width 69 height 16
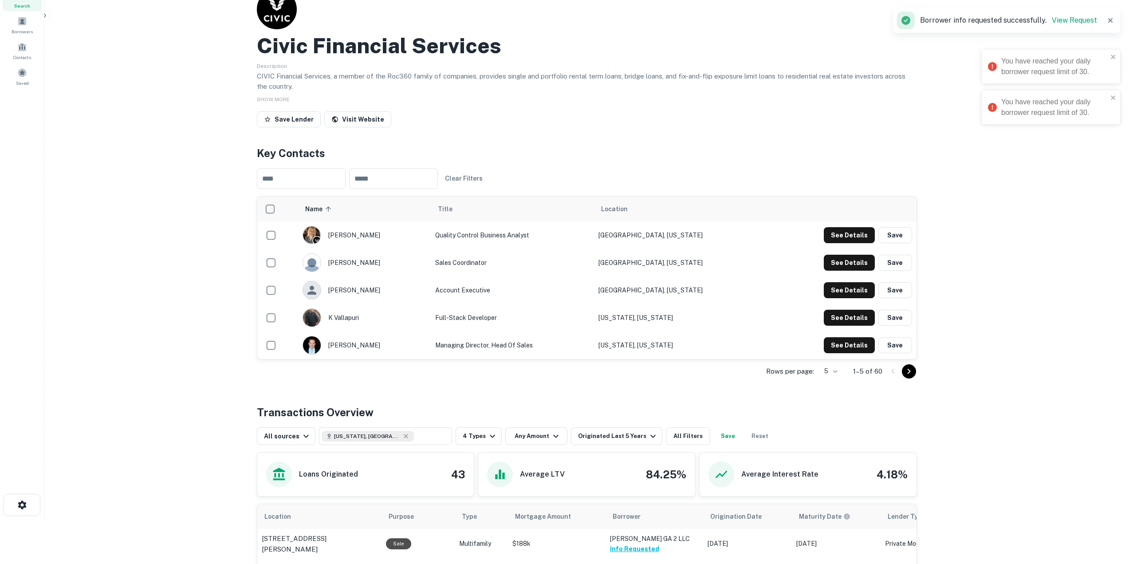
scroll to position [0, 0]
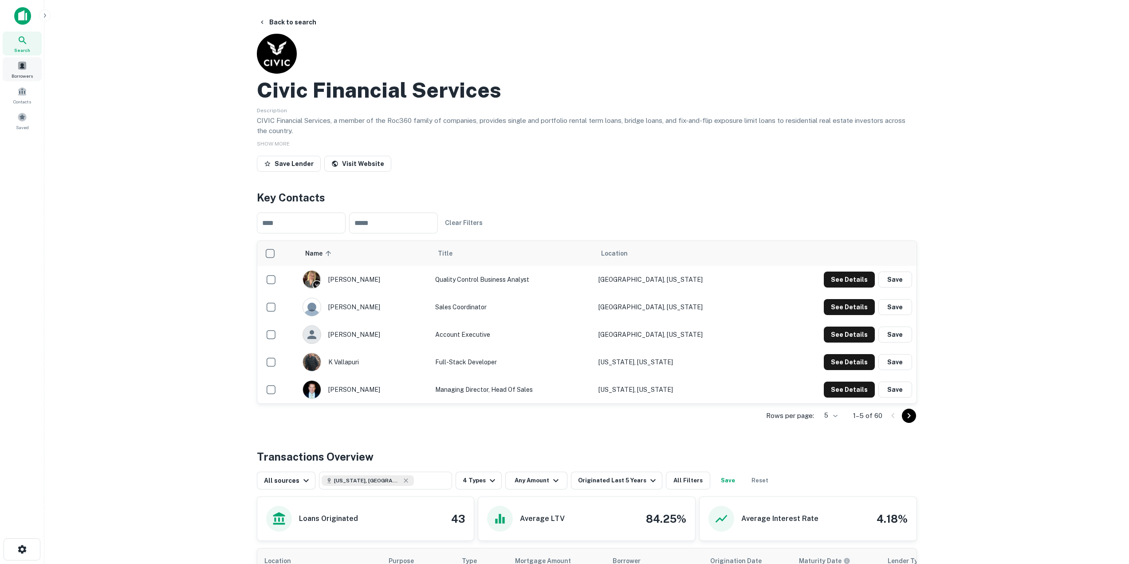
click at [21, 64] on span at bounding box center [22, 66] width 10 height 10
